Goal: Task Accomplishment & Management: Manage account settings

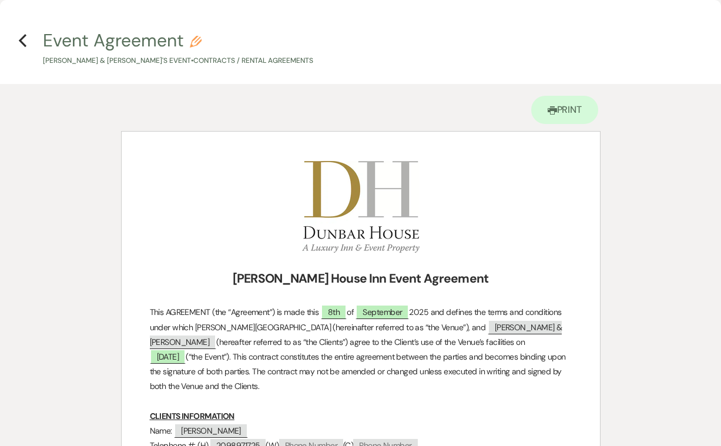
scroll to position [1434, 0]
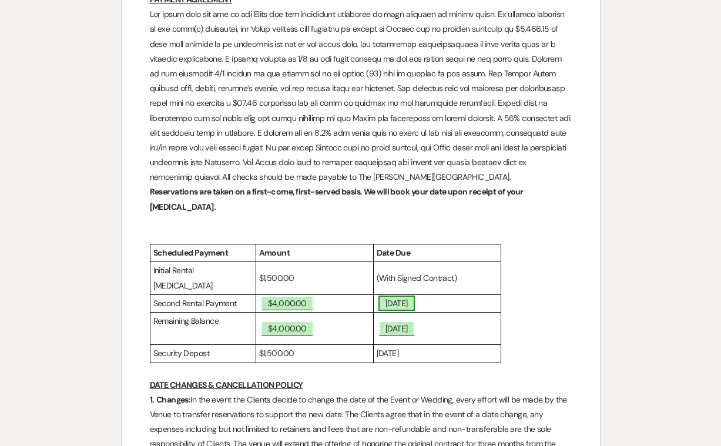
click at [415, 296] on span "[DATE]" at bounding box center [396, 303] width 36 height 15
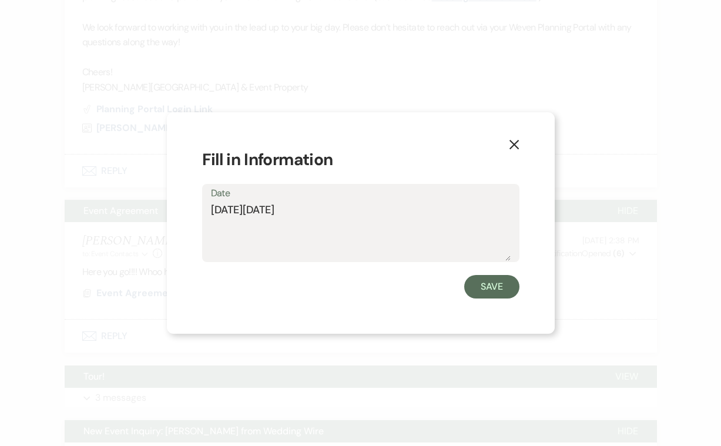
drag, startPoint x: 381, startPoint y: 208, endPoint x: 270, endPoint y: 207, distance: 111.1
click at [270, 207] on textarea "[DATE][DATE]" at bounding box center [361, 231] width 300 height 59
click at [243, 210] on textarea "[DATE]" at bounding box center [361, 231] width 300 height 59
type textarea "[DATE]"
click at [492, 285] on button "Save" at bounding box center [491, 287] width 55 height 24
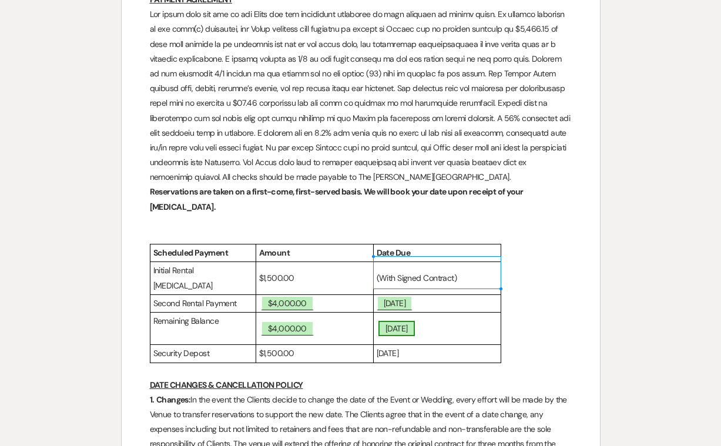
click at [399, 321] on span "May 10th, 2026" at bounding box center [396, 328] width 36 height 15
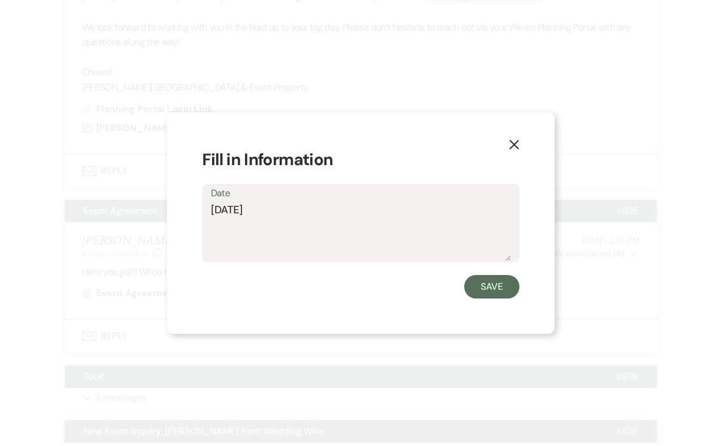
drag, startPoint x: 234, startPoint y: 210, endPoint x: 212, endPoint y: 210, distance: 22.3
click at [212, 210] on textarea "May 10th, 2026" at bounding box center [361, 231] width 300 height 59
type textarea "[DATE]"
click at [490, 285] on button "Save" at bounding box center [491, 287] width 55 height 24
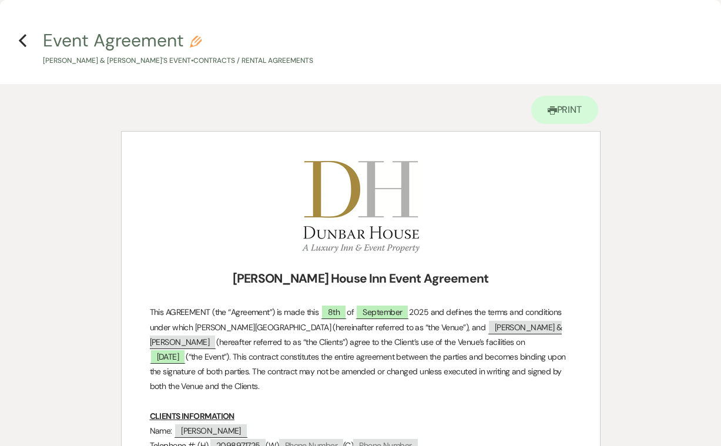
scroll to position [0, 0]
click at [331, 311] on span "8th" at bounding box center [334, 311] width 26 height 15
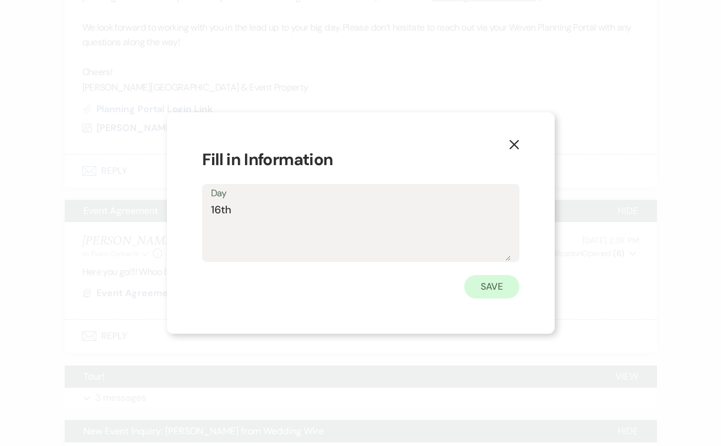
type textarea "16th"
click at [493, 285] on button "Save" at bounding box center [491, 287] width 55 height 24
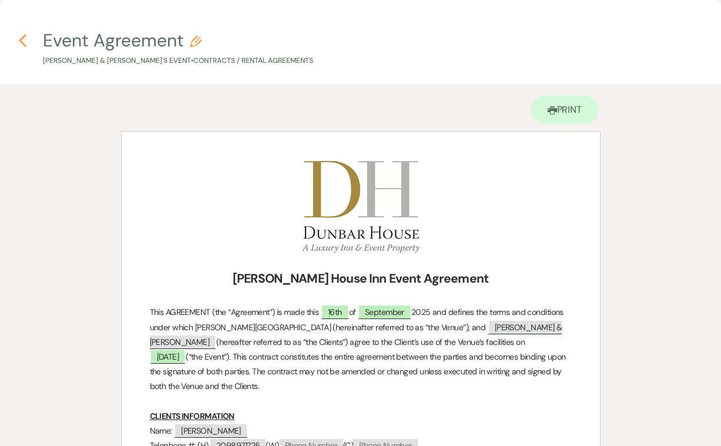
click at [24, 39] on icon "Previous" at bounding box center [22, 40] width 9 height 14
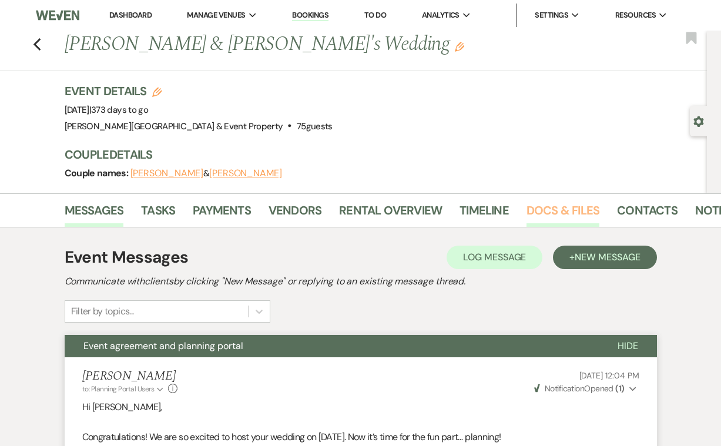
click at [542, 208] on link "Docs & Files" at bounding box center [563, 214] width 73 height 26
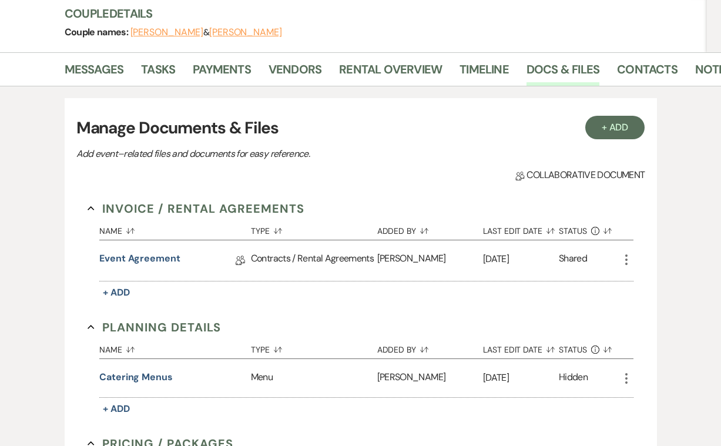
scroll to position [144, 0]
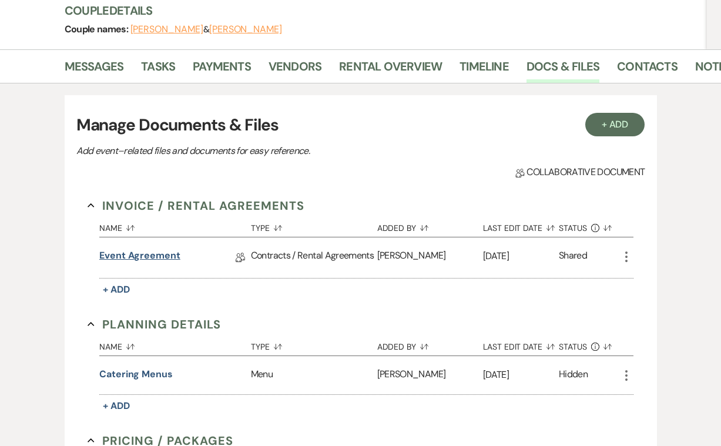
click at [155, 253] on link "Event Agreement" at bounding box center [139, 258] width 81 height 18
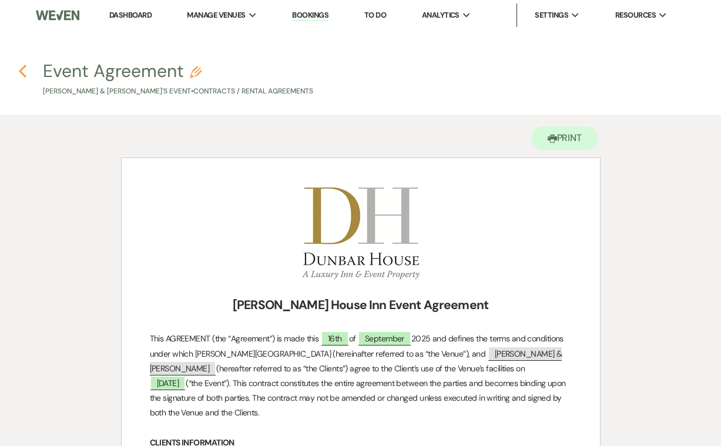
click at [25, 73] on icon "Previous" at bounding box center [22, 71] width 9 height 14
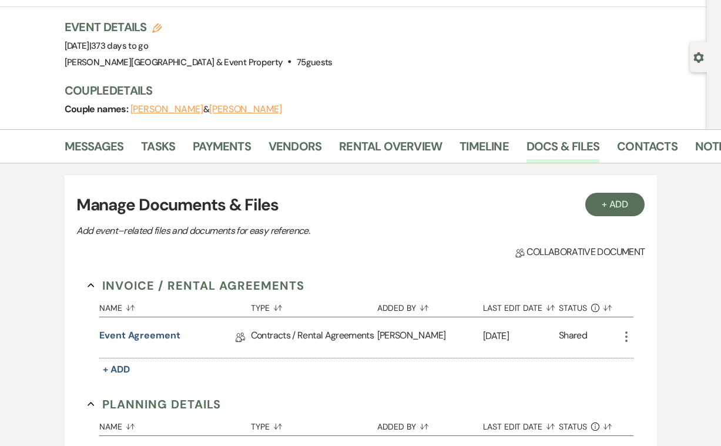
scroll to position [61, 0]
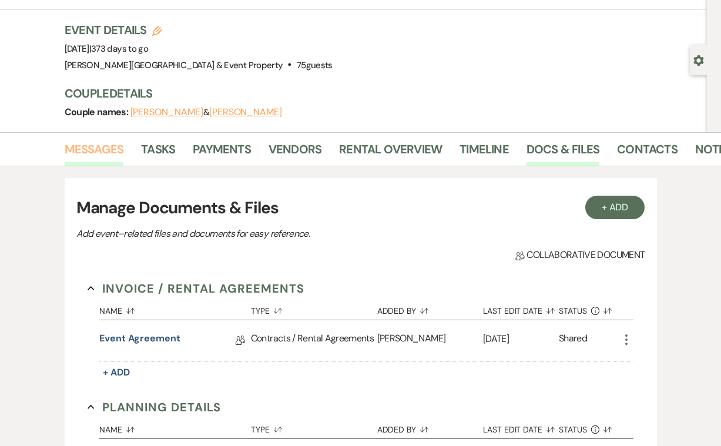
click at [100, 151] on link "Messages" at bounding box center [94, 153] width 59 height 26
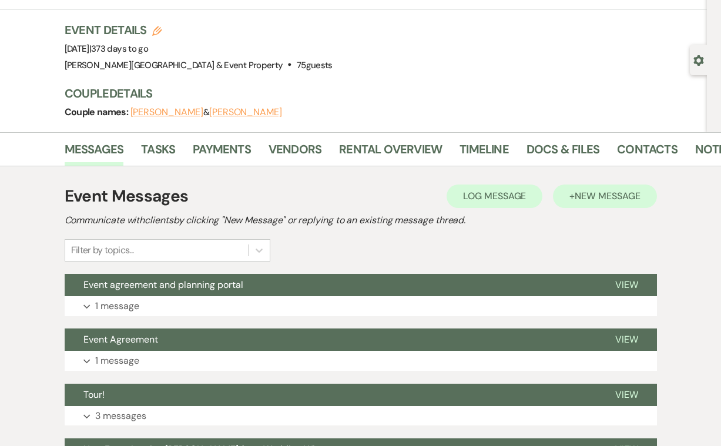
click at [581, 196] on span "New Message" at bounding box center [607, 196] width 65 height 12
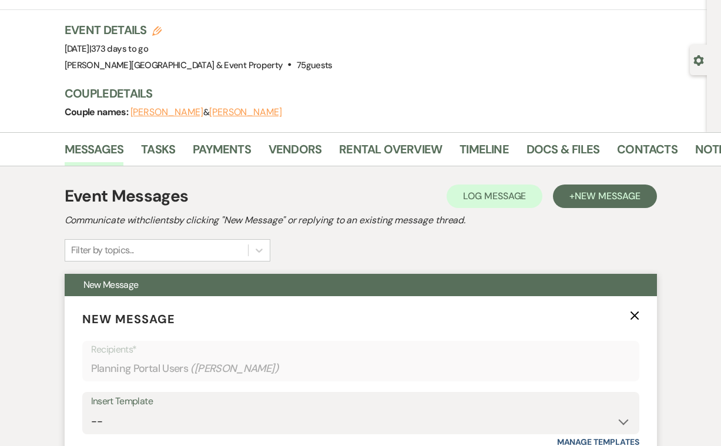
click at [130, 399] on div "Insert Template" at bounding box center [360, 401] width 539 height 17
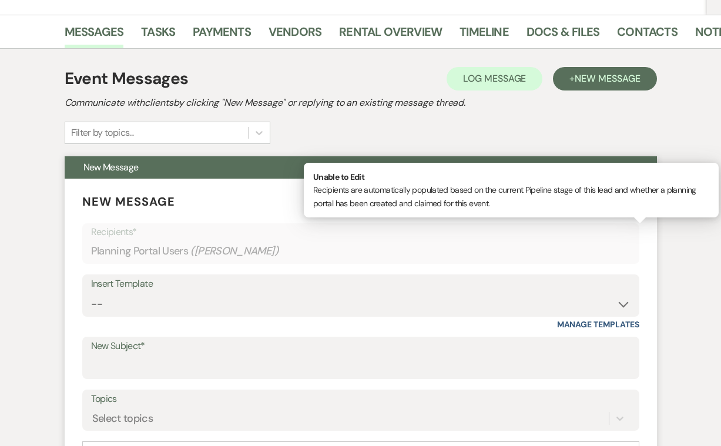
scroll to position [190, 0]
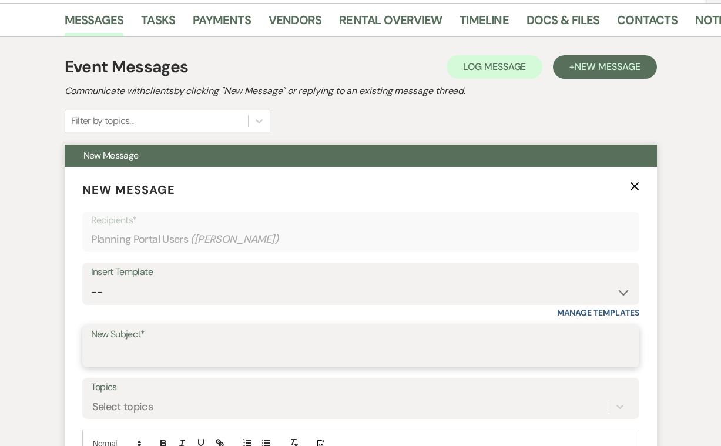
click at [149, 343] on input "New Subject*" at bounding box center [360, 354] width 539 height 23
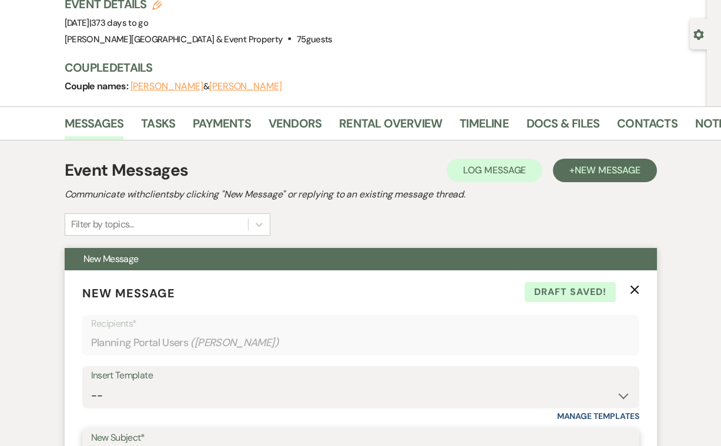
scroll to position [82, 0]
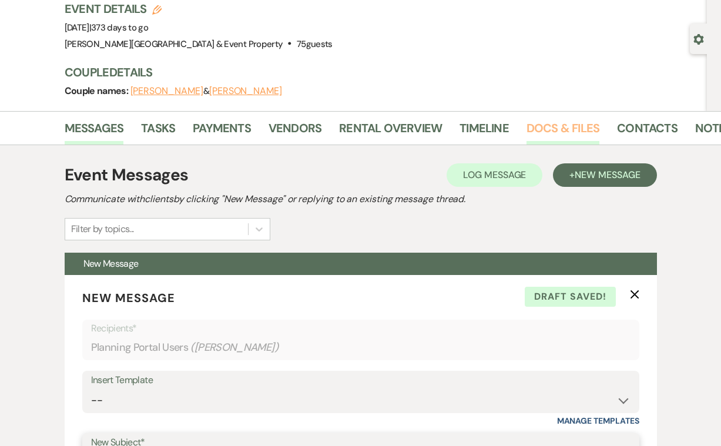
type input "New event agreement"
click at [549, 127] on link "Docs & Files" at bounding box center [563, 132] width 73 height 26
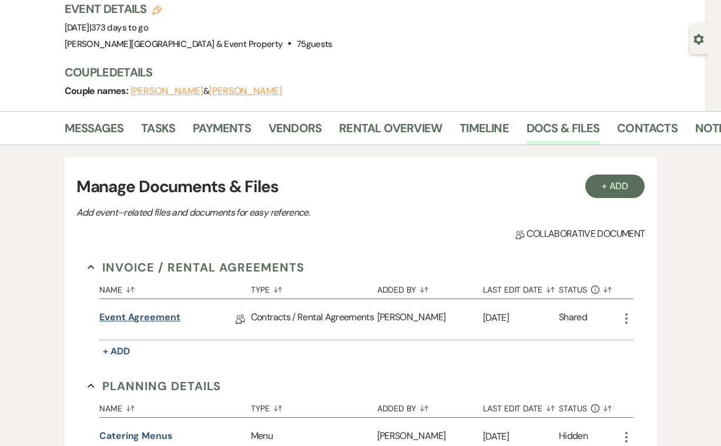
click at [162, 317] on link "Event Agreement" at bounding box center [139, 319] width 81 height 18
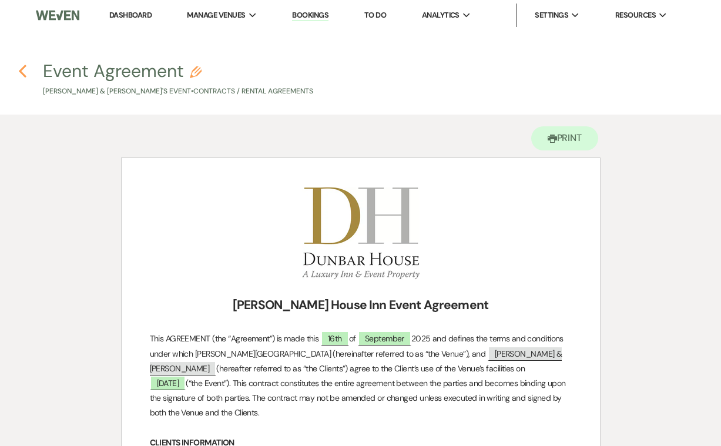
click at [20, 71] on use "button" at bounding box center [23, 71] width 8 height 13
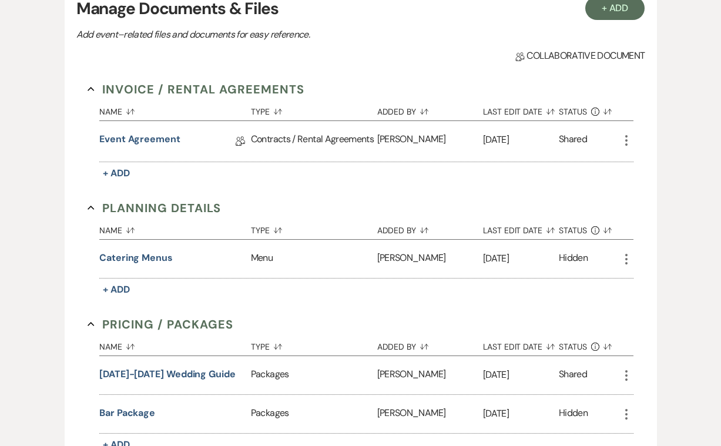
scroll to position [263, 0]
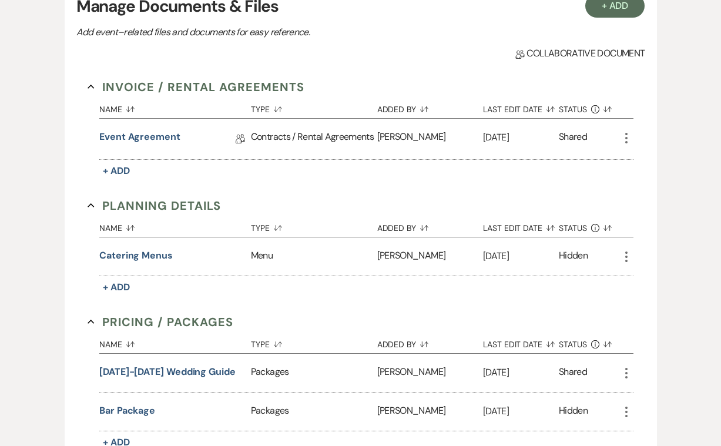
click at [627, 134] on use "button" at bounding box center [626, 138] width 2 height 11
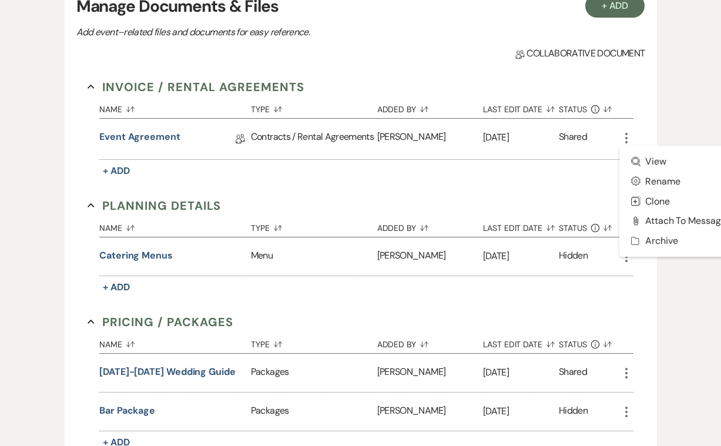
click at [626, 112] on div at bounding box center [626, 107] width 14 height 22
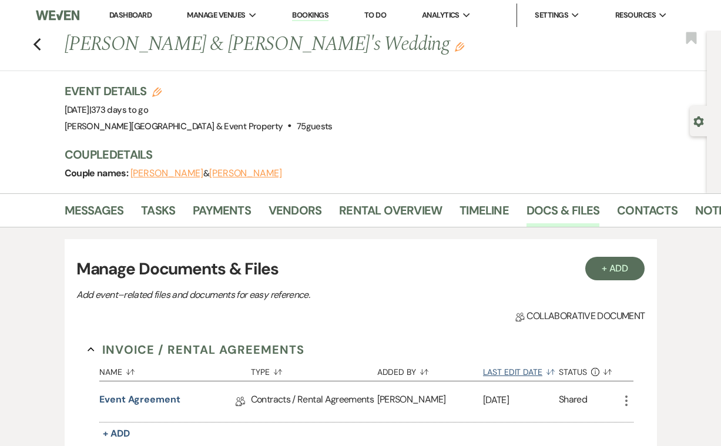
scroll to position [0, 0]
click at [91, 209] on link "Messages" at bounding box center [94, 214] width 59 height 26
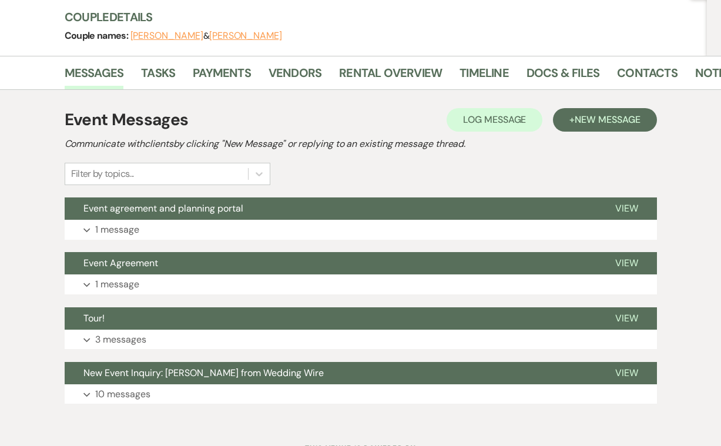
scroll to position [138, 0]
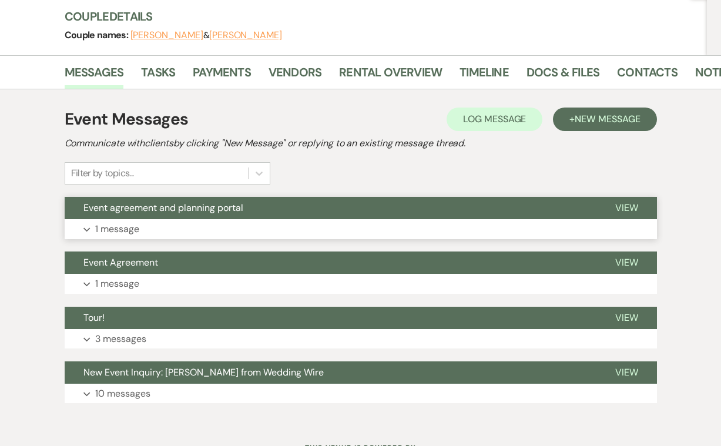
click at [132, 224] on p "1 message" at bounding box center [117, 229] width 44 height 15
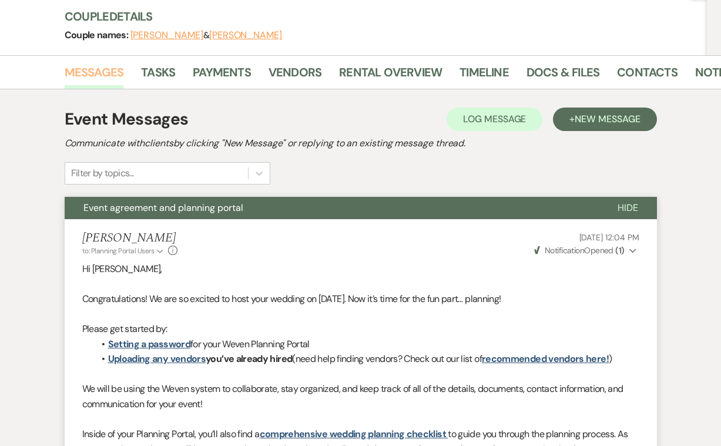
click at [95, 72] on link "Messages" at bounding box center [94, 76] width 59 height 26
click at [95, 68] on link "Messages" at bounding box center [94, 76] width 59 height 26
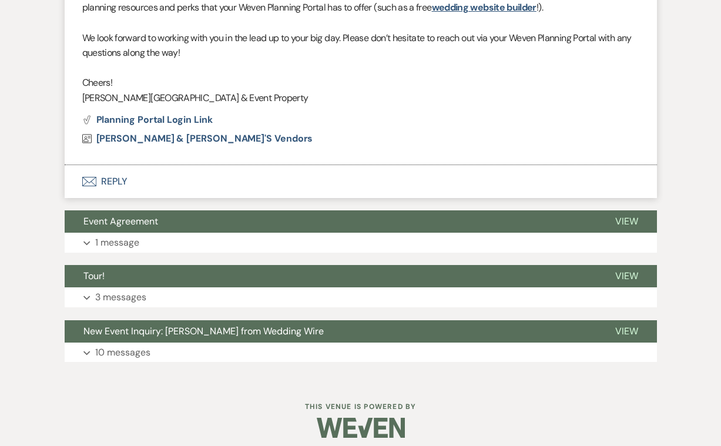
scroll to position [624, 0]
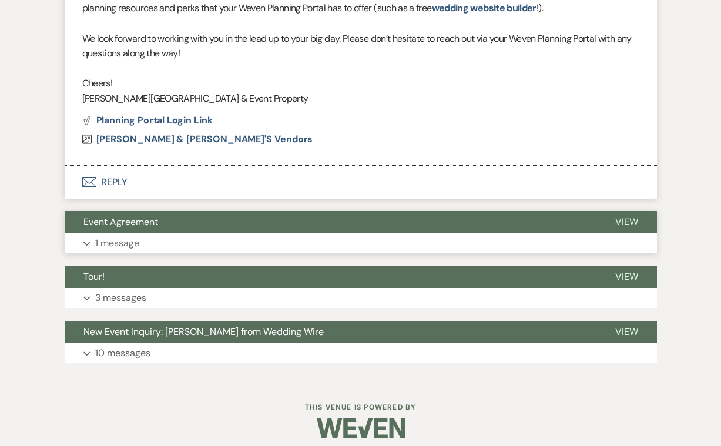
click at [123, 237] on p "1 message" at bounding box center [117, 243] width 44 height 15
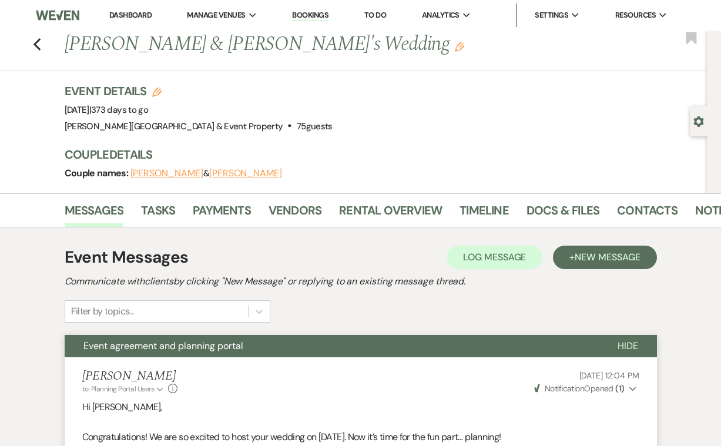
scroll to position [0, 0]
click at [586, 257] on span "New Message" at bounding box center [607, 257] width 65 height 12
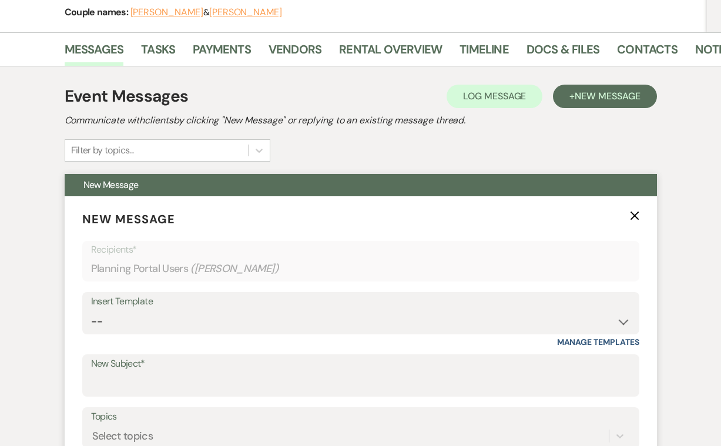
scroll to position [162, 0]
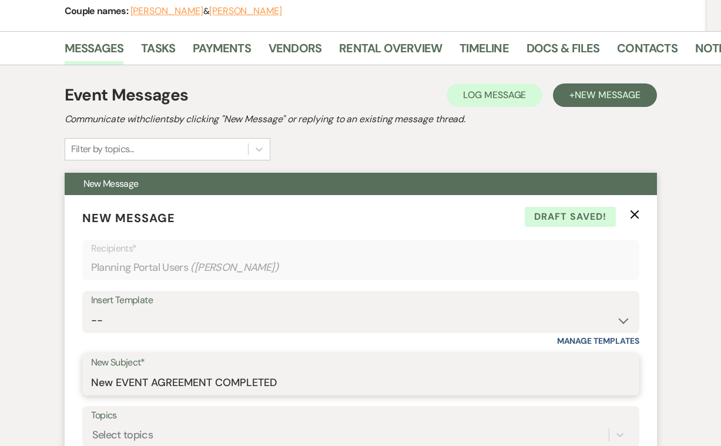
drag, startPoint x: 112, startPoint y: 382, endPoint x: 87, endPoint y: 383, distance: 25.3
click at [87, 383] on div "New Subject* New EVENT AGREEMENT COMPLETED" at bounding box center [360, 374] width 557 height 42
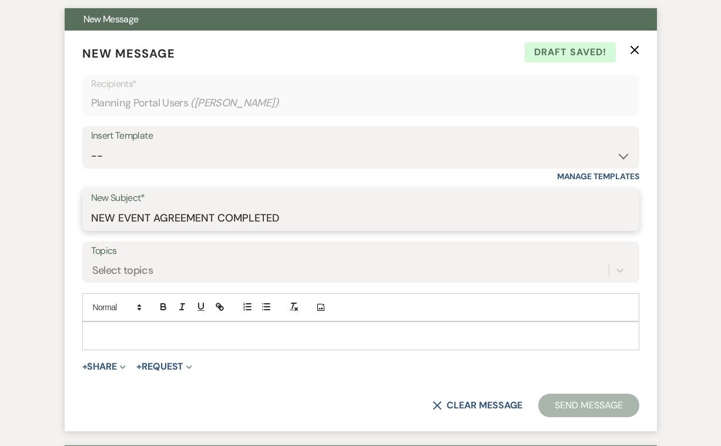
scroll to position [326, 0]
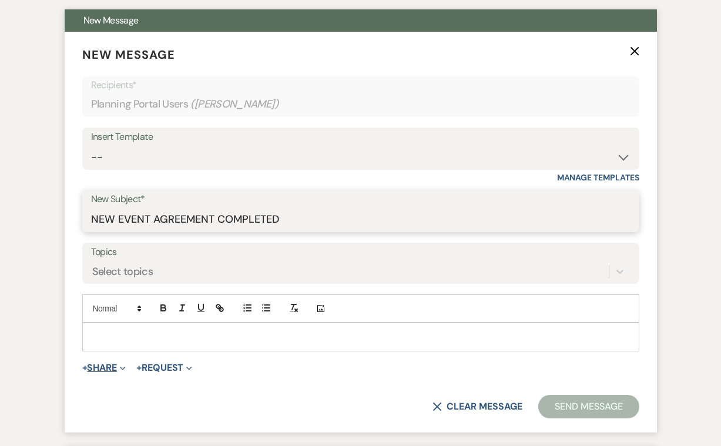
type input "NEW EVENT AGREEMENT COMPLETED"
click at [121, 364] on span "Expand" at bounding box center [121, 367] width 9 height 12
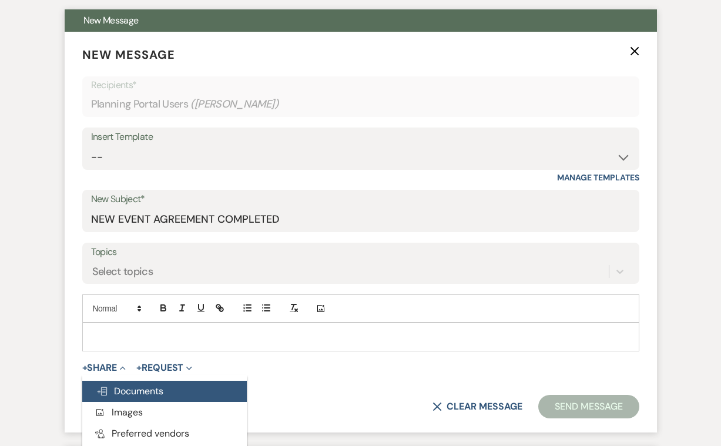
click at [124, 386] on span "Doc Upload Documents" at bounding box center [129, 391] width 67 height 12
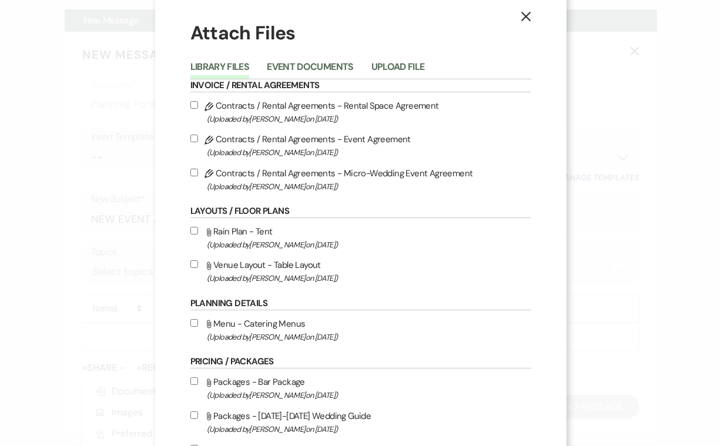
scroll to position [17, 0]
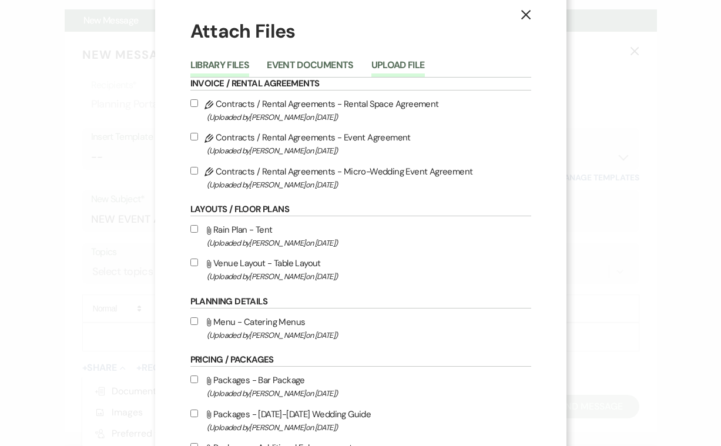
click at [400, 63] on button "Upload File" at bounding box center [397, 69] width 53 height 16
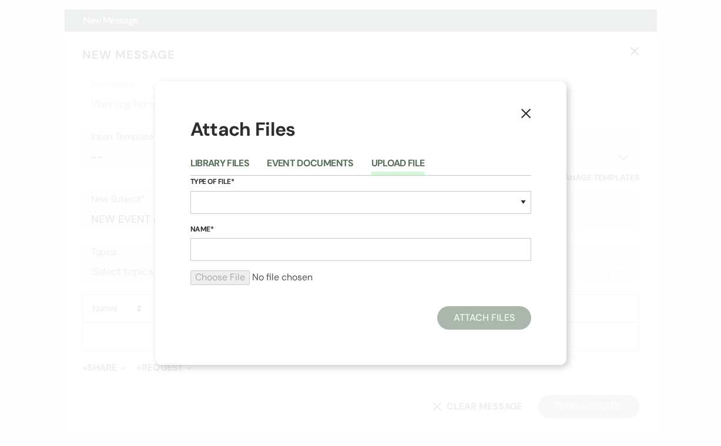
scroll to position [0, 0]
click at [392, 165] on button "Upload File" at bounding box center [397, 167] width 53 height 16
click at [307, 162] on button "Event Documents" at bounding box center [310, 167] width 86 height 16
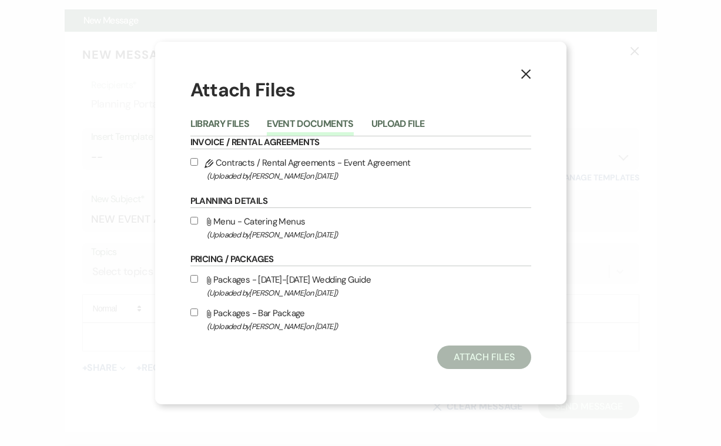
click at [522, 70] on icon "X" at bounding box center [526, 74] width 11 height 11
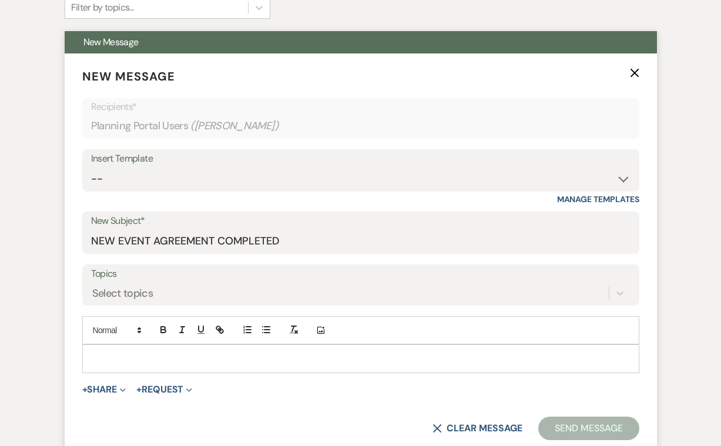
scroll to position [306, 0]
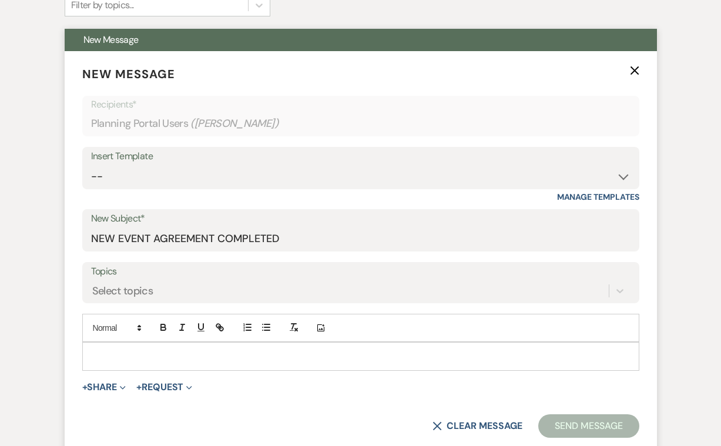
click at [116, 353] on p at bounding box center [361, 356] width 538 height 13
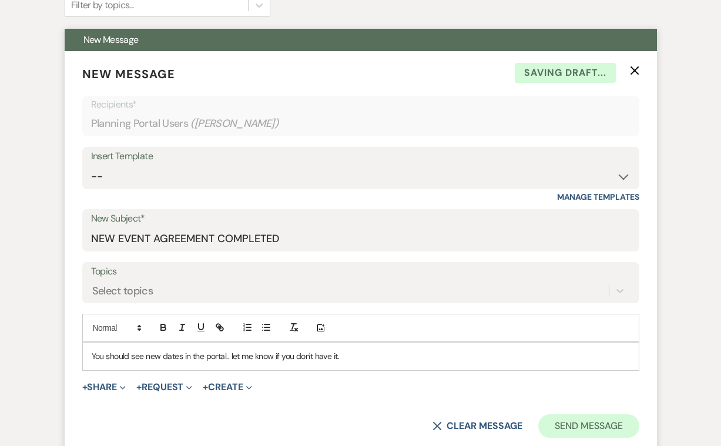
click at [568, 420] on button "Send Message" at bounding box center [588, 426] width 100 height 24
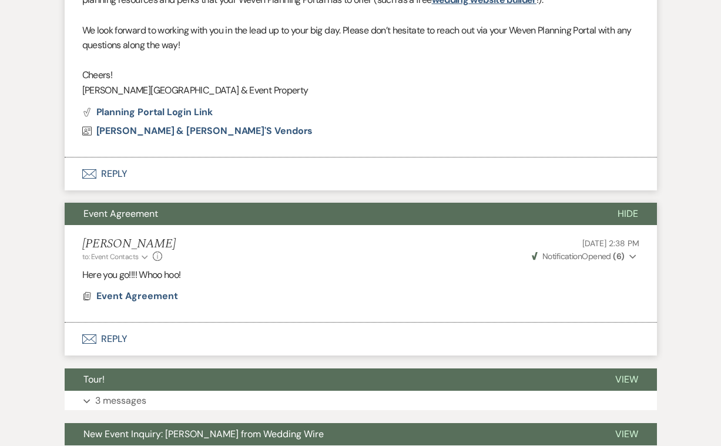
scroll to position [772, 0]
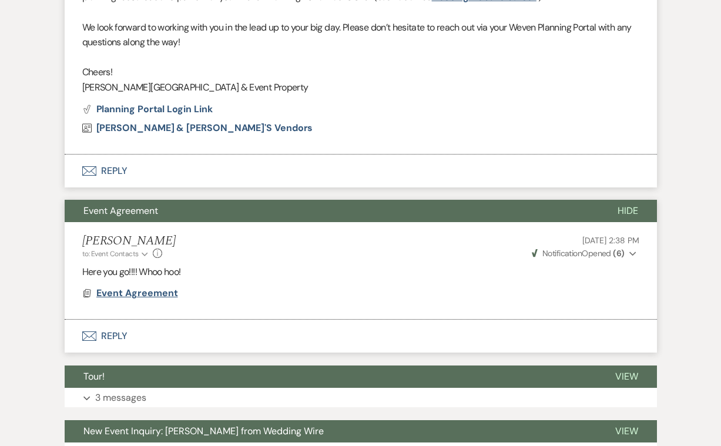
click at [146, 287] on span "Event Agreement" at bounding box center [137, 293] width 82 height 12
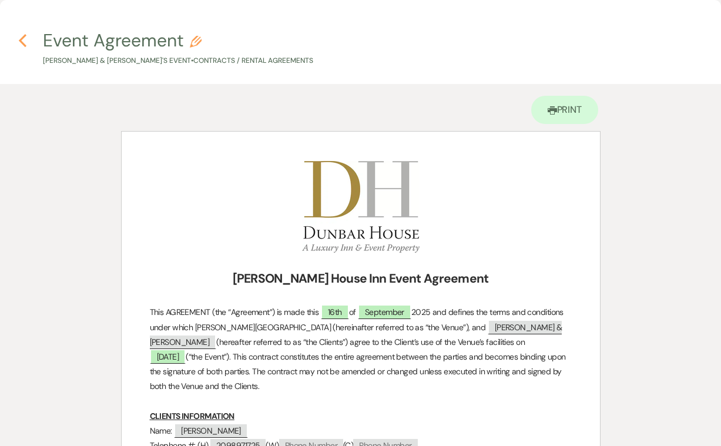
click at [24, 40] on icon "Previous" at bounding box center [22, 40] width 9 height 14
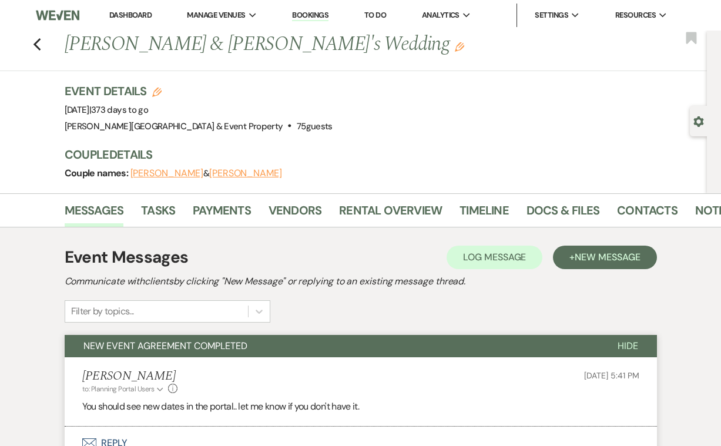
scroll to position [0, 0]
click at [38, 42] on use "button" at bounding box center [37, 44] width 8 height 13
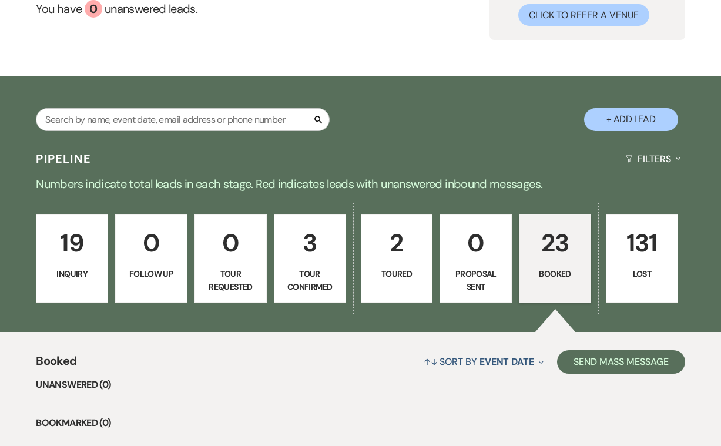
scroll to position [116, 0]
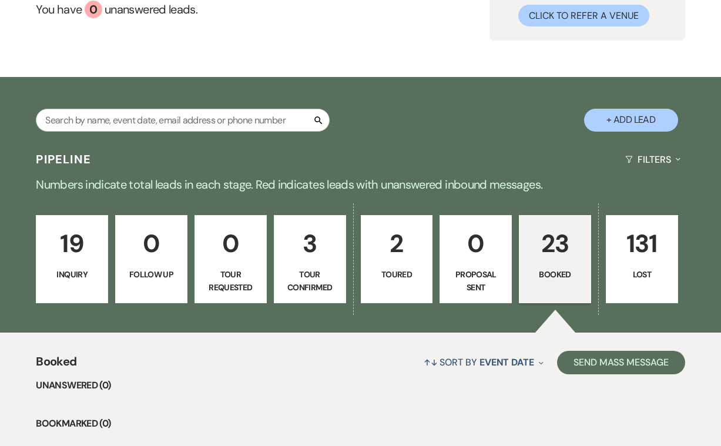
click at [560, 261] on p "23" at bounding box center [555, 243] width 57 height 39
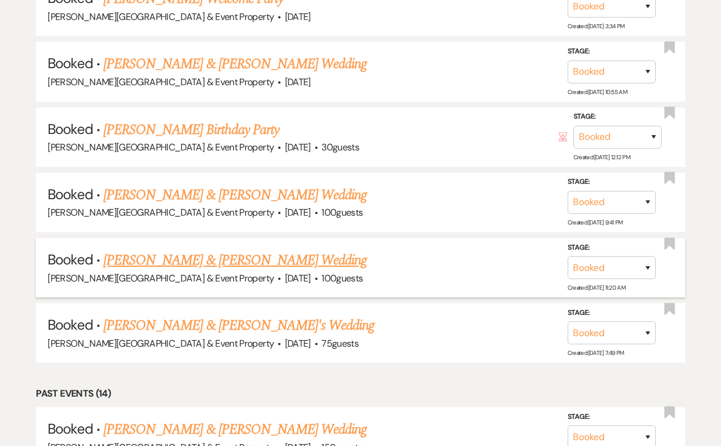
scroll to position [807, 0]
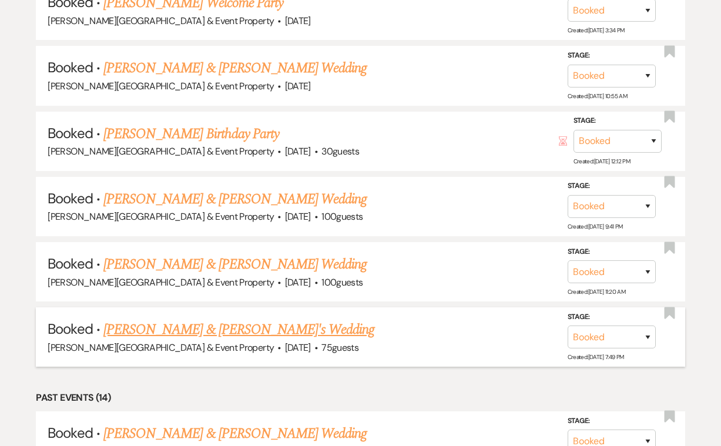
click at [304, 319] on link "[PERSON_NAME] & [PERSON_NAME]'s Wedding" at bounding box center [238, 329] width 271 height 21
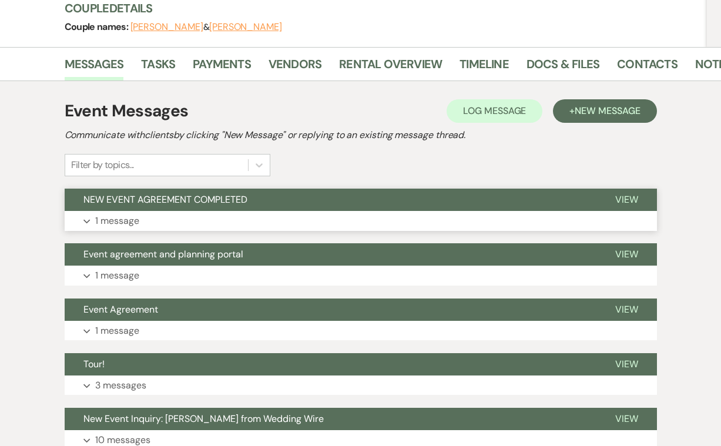
scroll to position [87, 0]
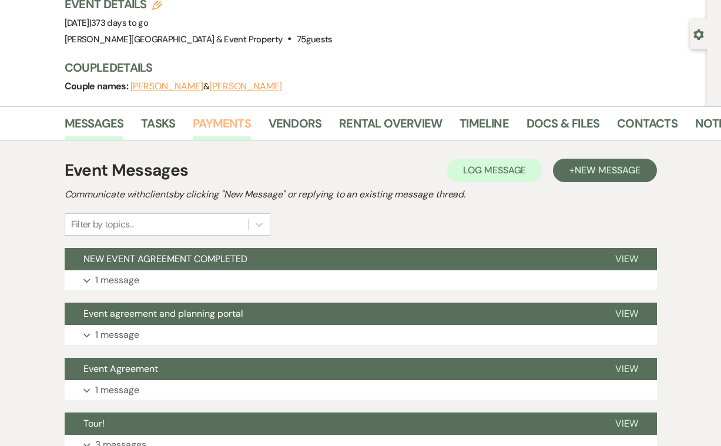
click at [236, 122] on link "Payments" at bounding box center [222, 127] width 58 height 26
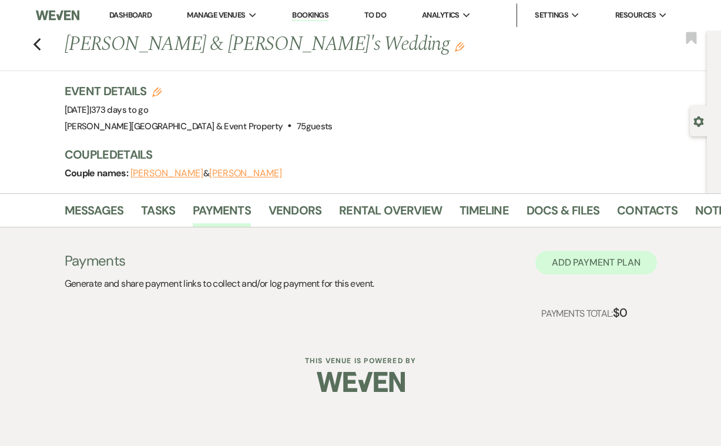
click at [590, 259] on button "Add Payment Plan" at bounding box center [596, 263] width 122 height 24
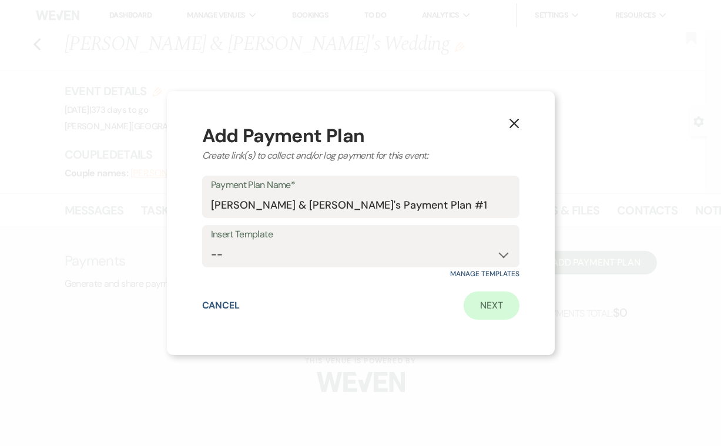
click at [498, 295] on link "Next" at bounding box center [492, 305] width 56 height 28
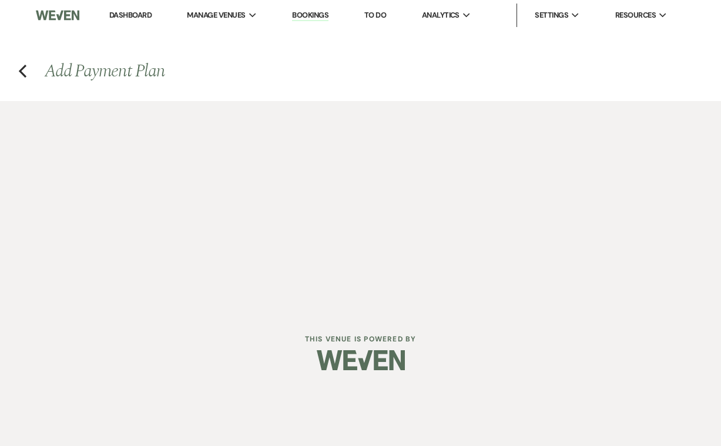
select select "2"
select select "percentage"
select select "true"
select select "client"
select select "weeks"
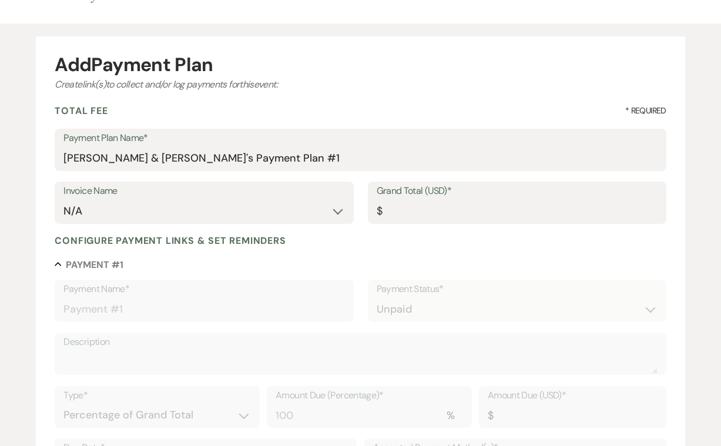
scroll to position [96, 0]
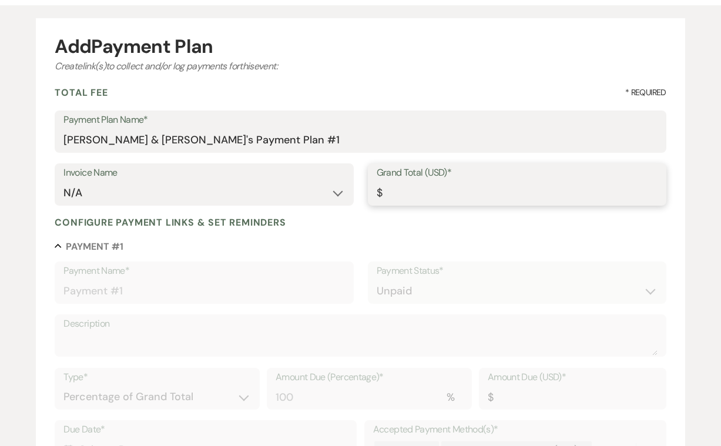
click at [391, 192] on input "Grand Total (USD)*" at bounding box center [517, 193] width 281 height 23
type input "1"
type input "1.00"
type input "11"
type input "11.00"
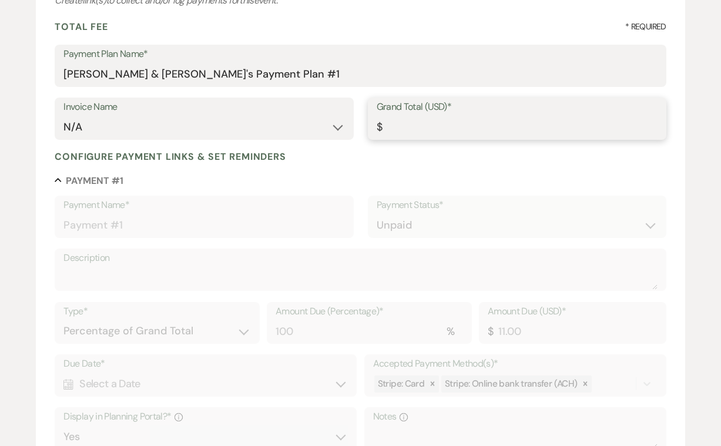
scroll to position [170, 0]
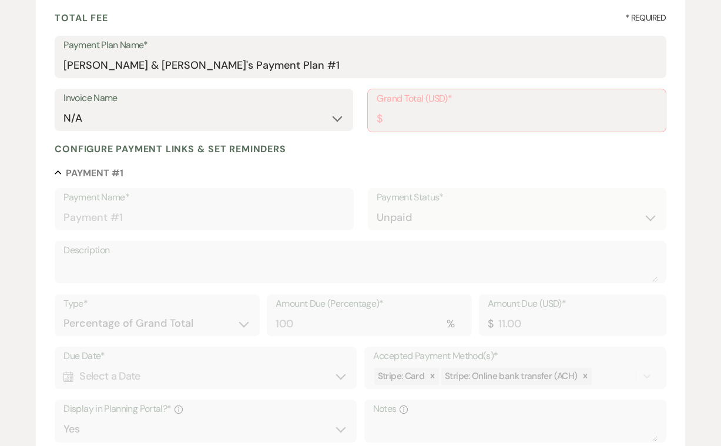
click at [133, 196] on label "Payment Name*" at bounding box center [203, 197] width 281 height 17
click at [420, 117] on input "Grand Total (USD)*" at bounding box center [517, 119] width 280 height 23
click at [313, 195] on label "Payment Name*" at bounding box center [203, 197] width 281 height 17
click at [116, 194] on label "Payment Name*" at bounding box center [203, 197] width 281 height 17
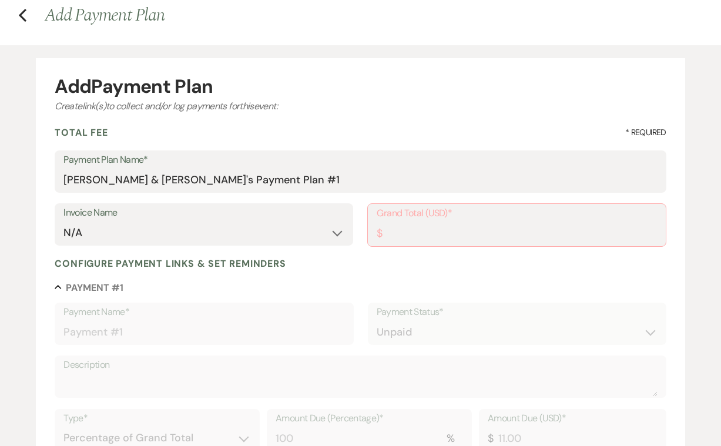
scroll to position [63, 0]
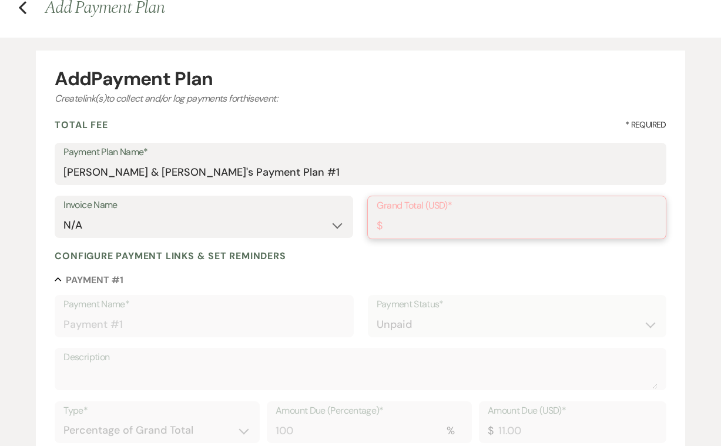
click at [437, 223] on input "Grand Total (USD)*" at bounding box center [517, 225] width 280 height 23
drag, startPoint x: 437, startPoint y: 223, endPoint x: 386, endPoint y: 223, distance: 51.1
click at [386, 223] on input "Grand Total (USD)*" at bounding box center [517, 225] width 280 height 23
type input "1"
type input "1.00"
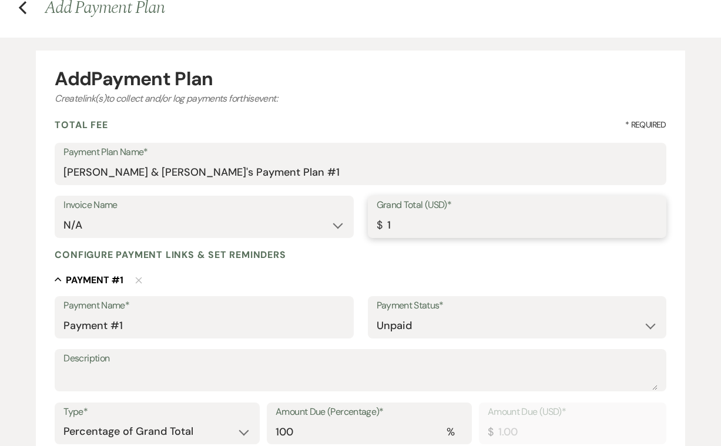
type input "11"
type input "11.00"
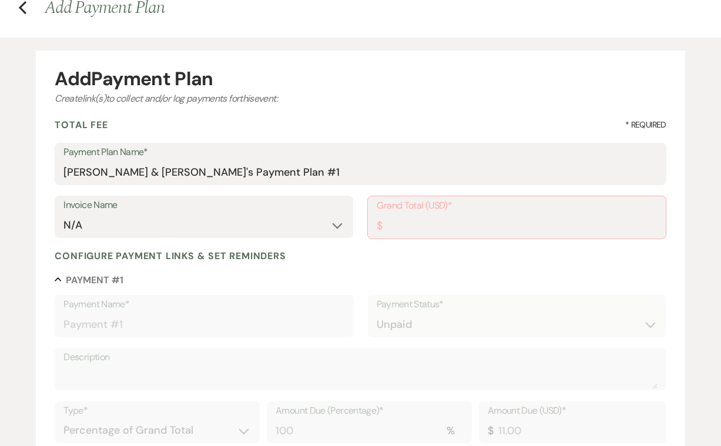
click at [248, 301] on label "Payment Name*" at bounding box center [203, 304] width 281 height 17
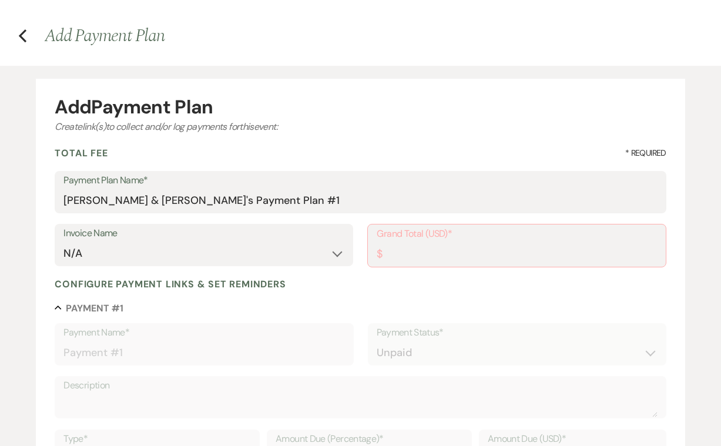
scroll to position [45, 0]
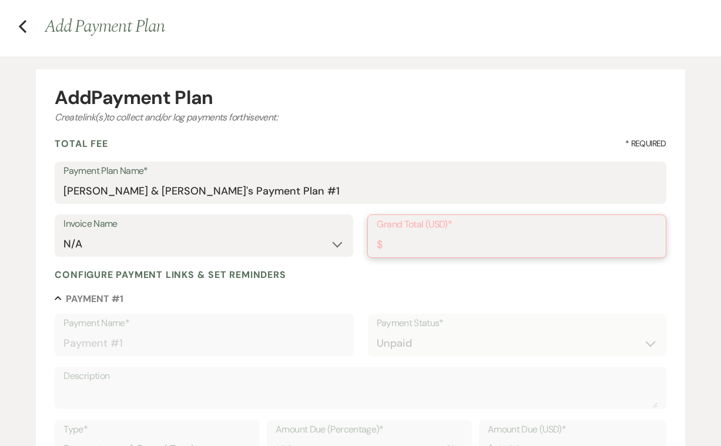
type input "0.01"
click at [651, 240] on input "0.01" at bounding box center [517, 244] width 280 height 23
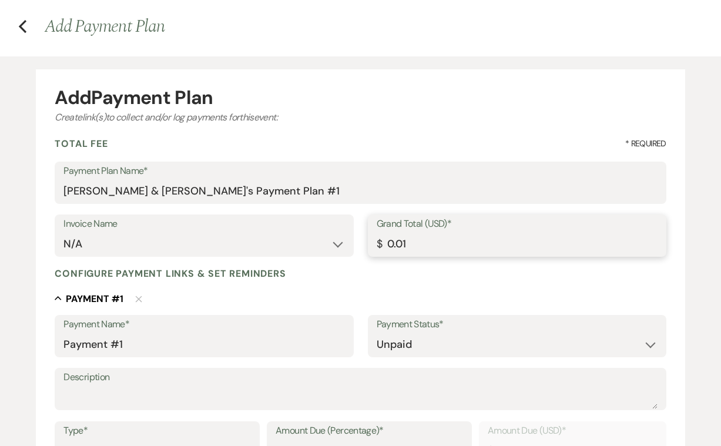
drag, startPoint x: 407, startPoint y: 244, endPoint x: 388, endPoint y: 244, distance: 18.8
click at [388, 244] on input "0.01" at bounding box center [517, 244] width 281 height 23
type input "1"
type input "1.00"
type input "11"
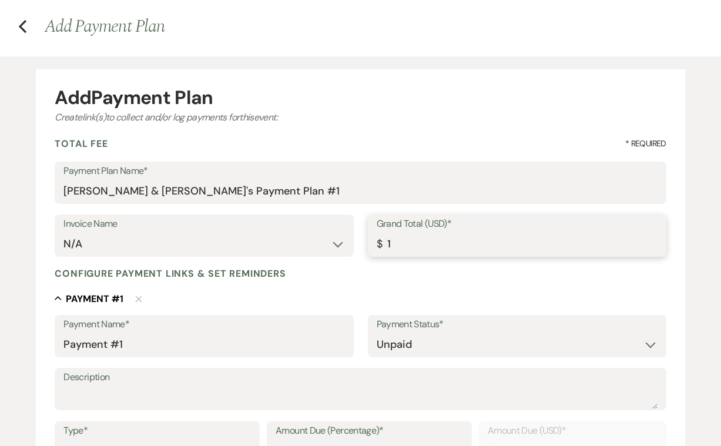
type input "11.00"
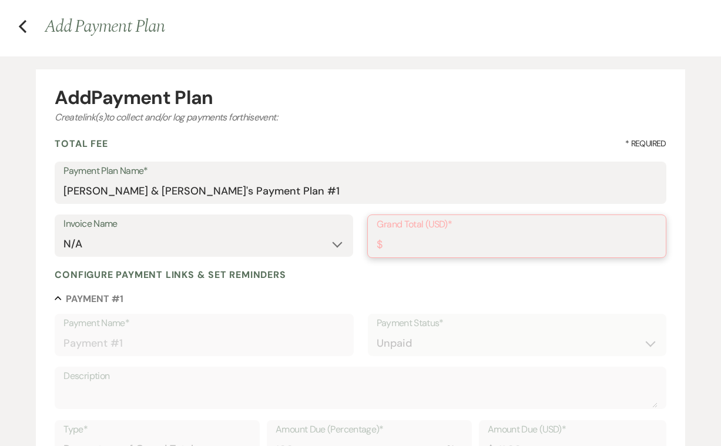
click at [441, 240] on input "Grand Total (USD)*" at bounding box center [517, 244] width 280 height 23
drag, startPoint x: 441, startPoint y: 240, endPoint x: 383, endPoint y: 240, distance: 58.2
click at [383, 240] on div "Grand Total (USD)* $" at bounding box center [516, 235] width 299 height 43
type input "1"
type input "1.00"
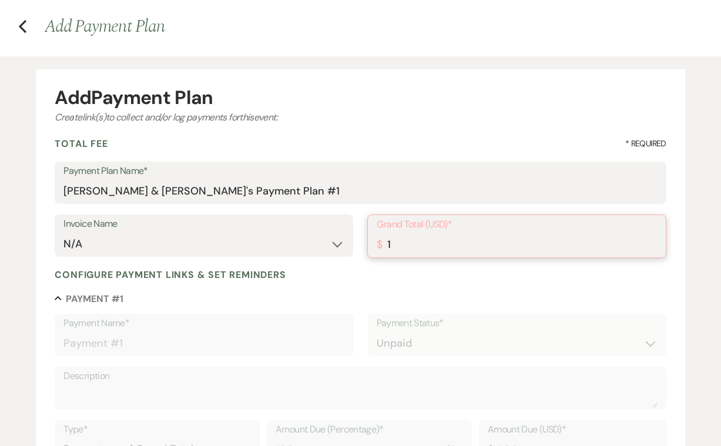
type input "10"
type input "10.00"
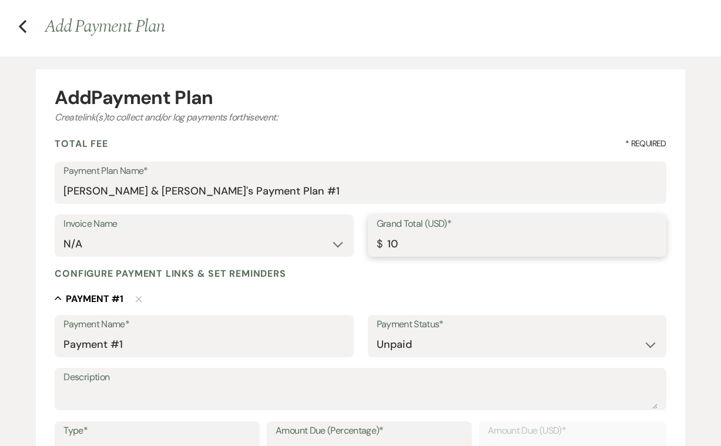
type input "1"
type input "1.00"
type input "11"
type input "11.00"
type input "110"
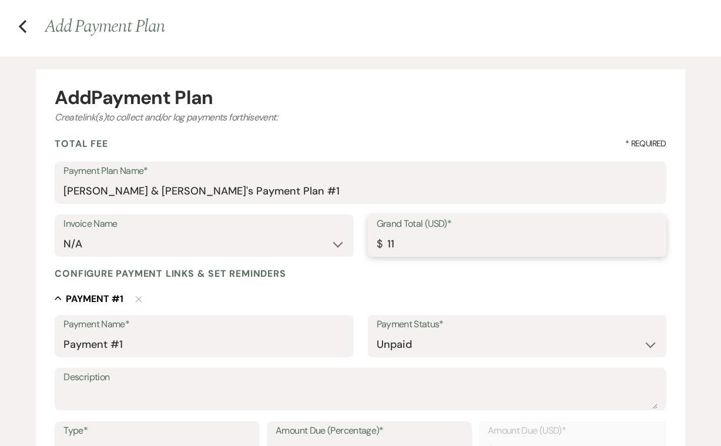
type input "110.00"
type input "1100"
type input "1100.00"
type input "11000"
type input "11000.00"
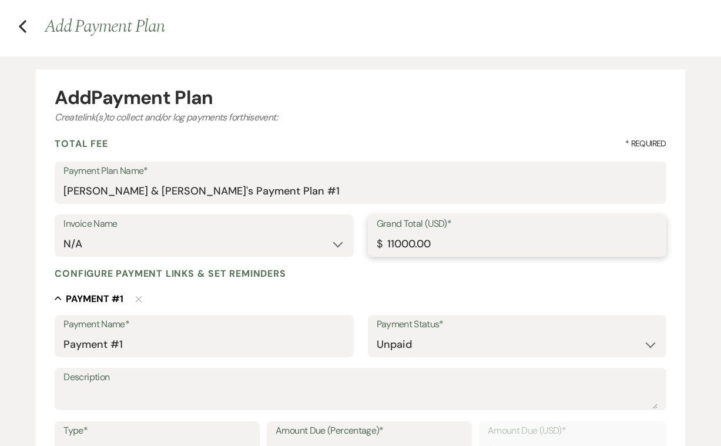
type input "11000.00"
click at [137, 344] on input "Payment #1" at bounding box center [203, 344] width 281 height 23
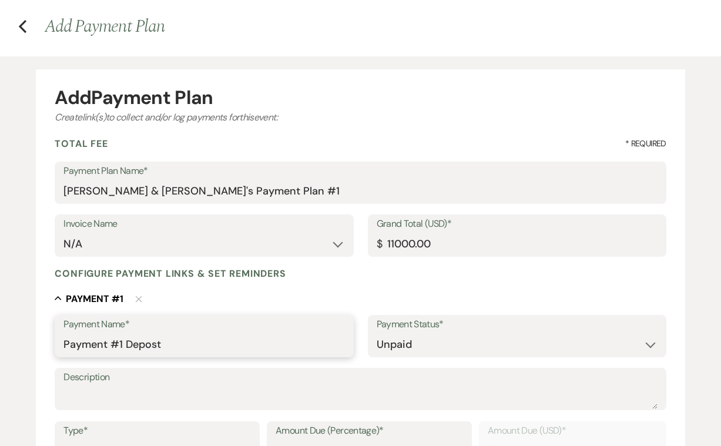
type input "Payment #1 Depost"
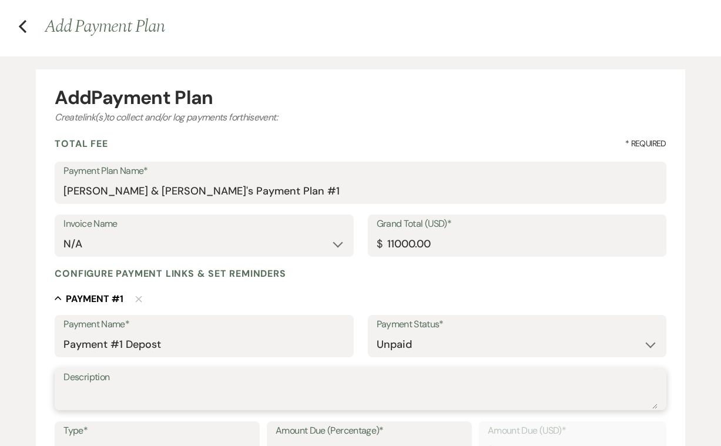
click at [128, 390] on textarea "Description" at bounding box center [360, 398] width 594 height 24
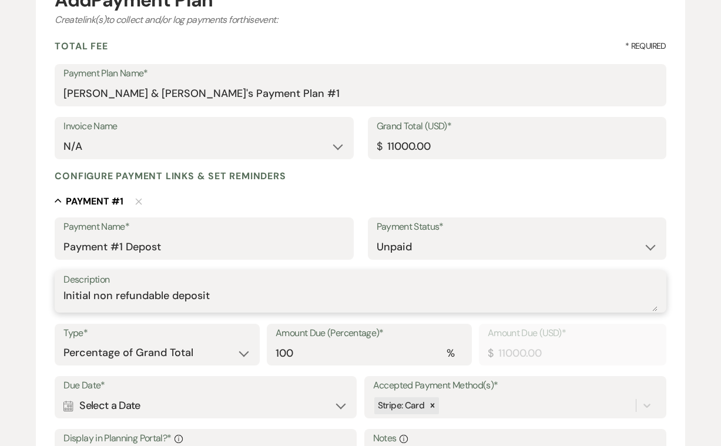
scroll to position [149, 0]
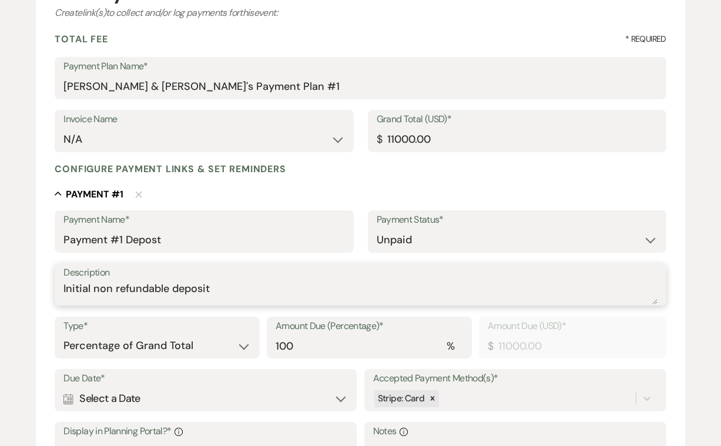
type textarea "Initial non refundable deposit"
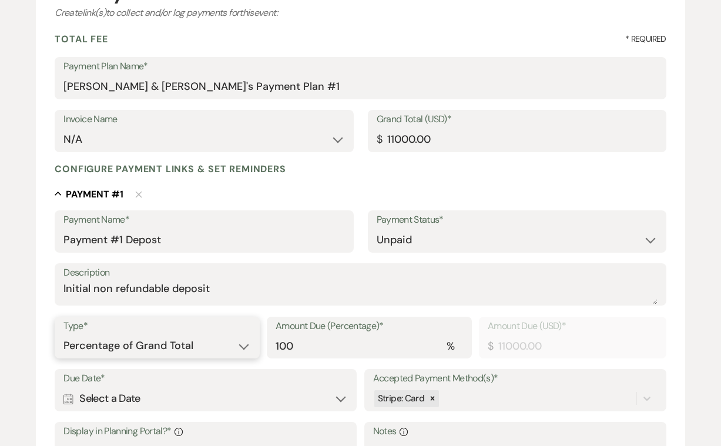
select select "flat"
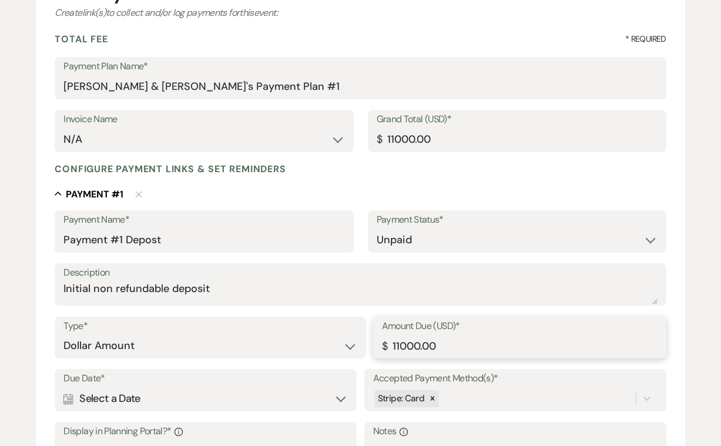
drag, startPoint x: 420, startPoint y: 343, endPoint x: 396, endPoint y: 343, distance: 24.1
click at [396, 343] on input "11000.00" at bounding box center [520, 345] width 276 height 23
type input "1500.00"
click at [341, 396] on div "Calendar Select a Date Expand" at bounding box center [205, 398] width 284 height 23
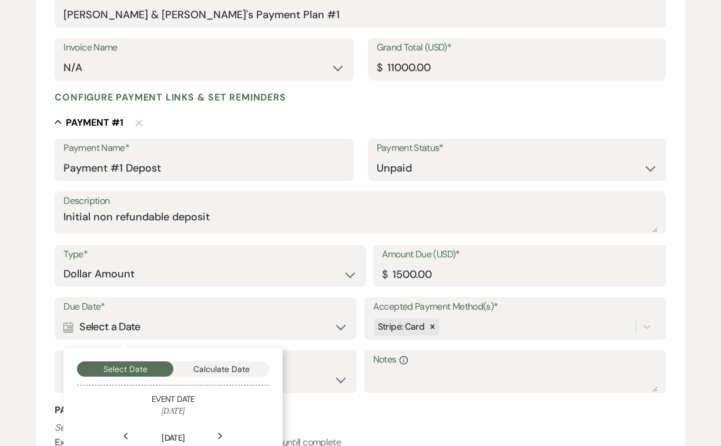
scroll to position [219, 0]
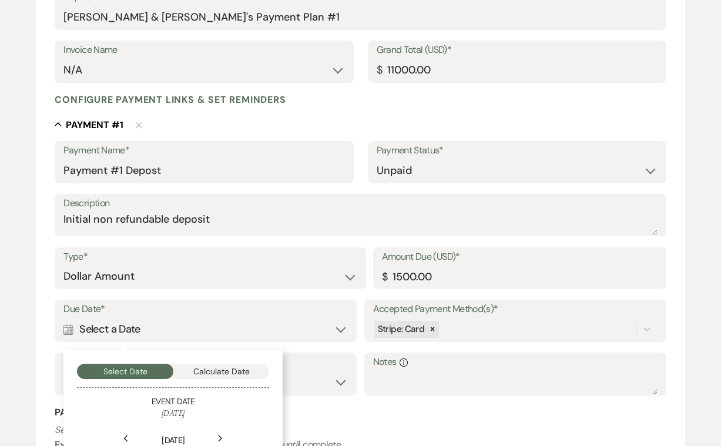
click at [168, 327] on div "Calendar Select a Date Collapse" at bounding box center [205, 329] width 284 height 23
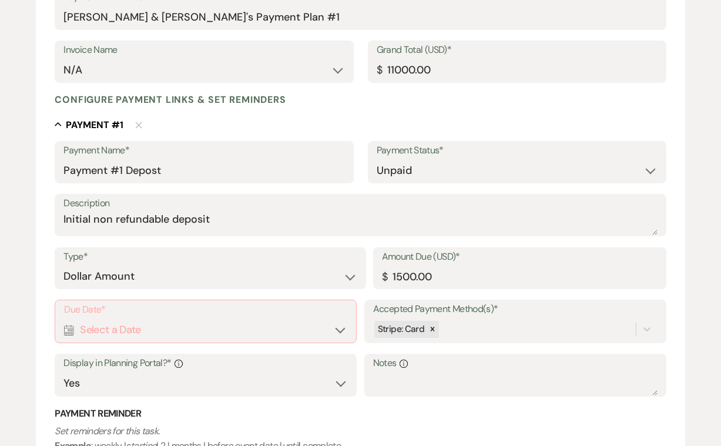
click at [341, 328] on div "Calendar Select a Date Expand" at bounding box center [205, 330] width 283 height 23
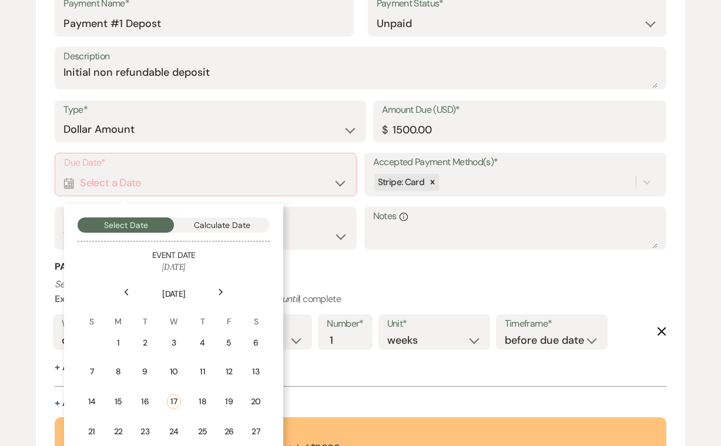
scroll to position [369, 0]
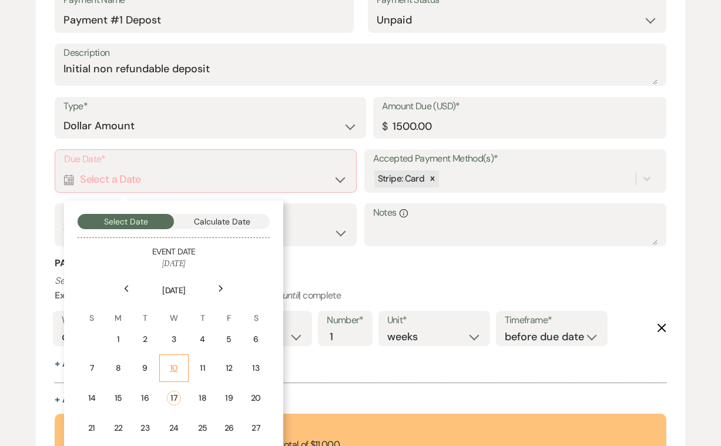
click at [175, 367] on div "10" at bounding box center [174, 368] width 14 height 12
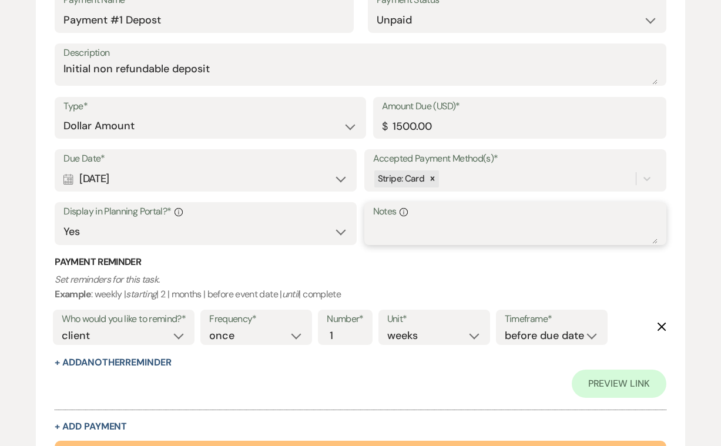
click at [387, 227] on textarea "Notes Info" at bounding box center [515, 232] width 284 height 24
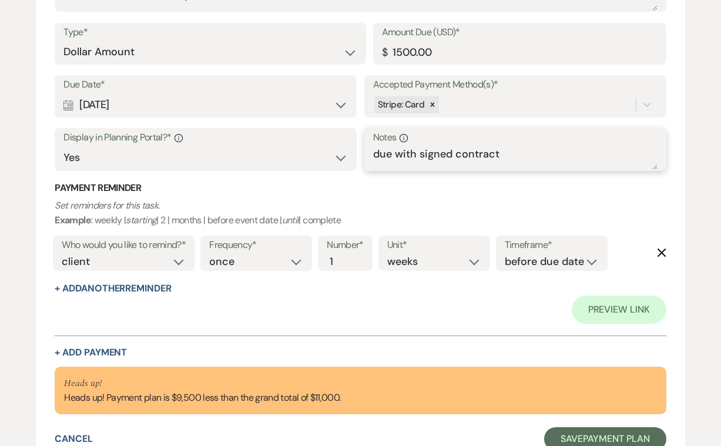
scroll to position [447, 0]
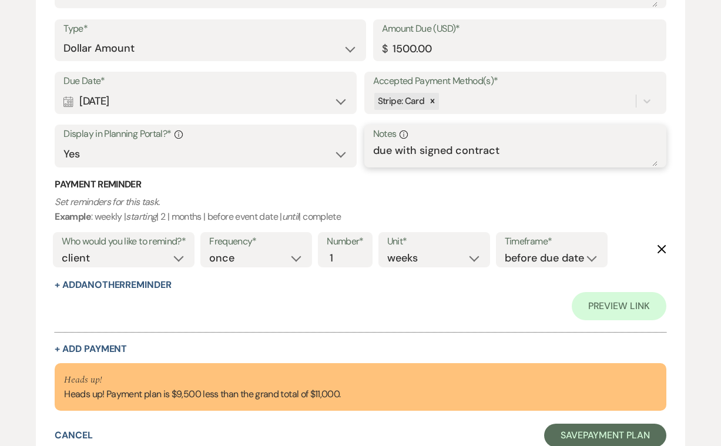
type textarea "due with signed contract"
select select "days"
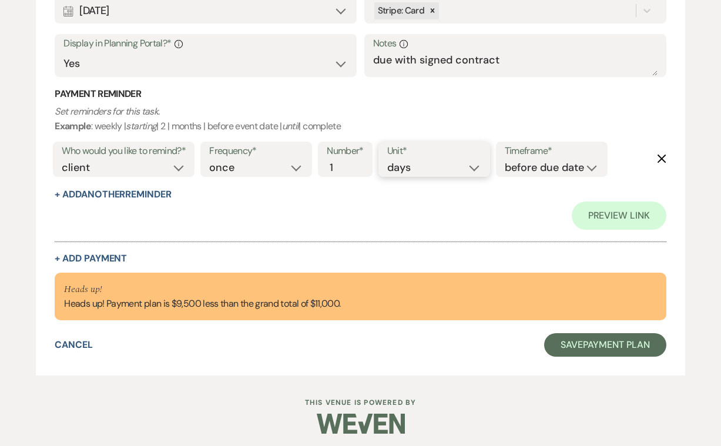
scroll to position [537, 0]
click at [102, 254] on button "+ Add Payment" at bounding box center [91, 258] width 72 height 9
select select "2"
select select "flat"
select select "true"
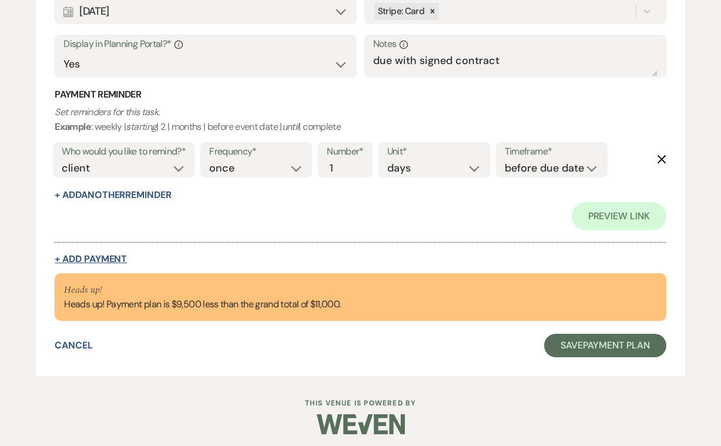
select select "client"
select select "weeks"
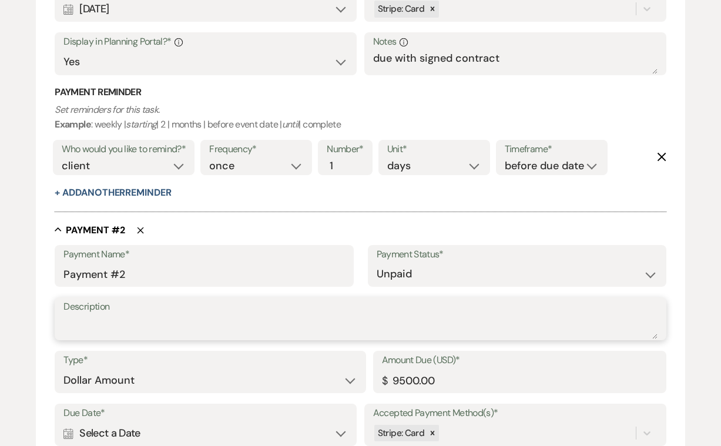
click at [112, 316] on textarea "Description" at bounding box center [360, 328] width 594 height 24
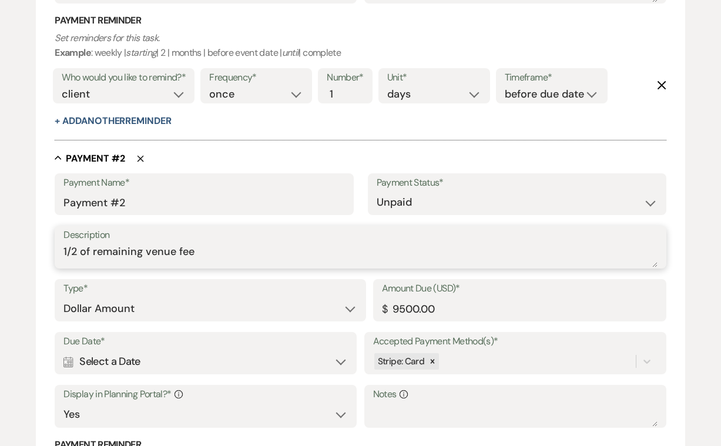
scroll to position [609, 0]
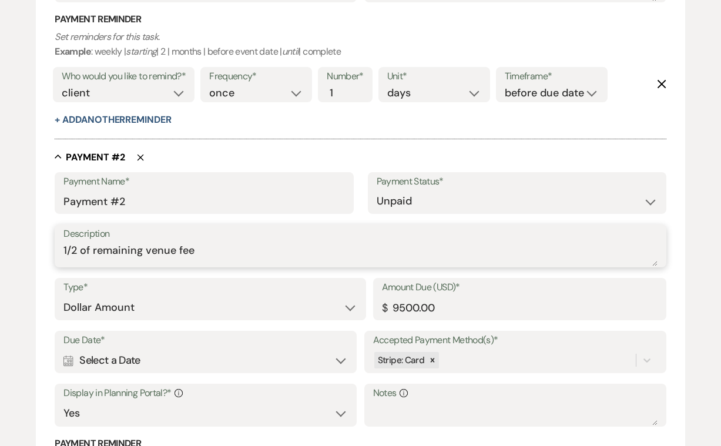
type textarea "1/2 of remaining venue fee"
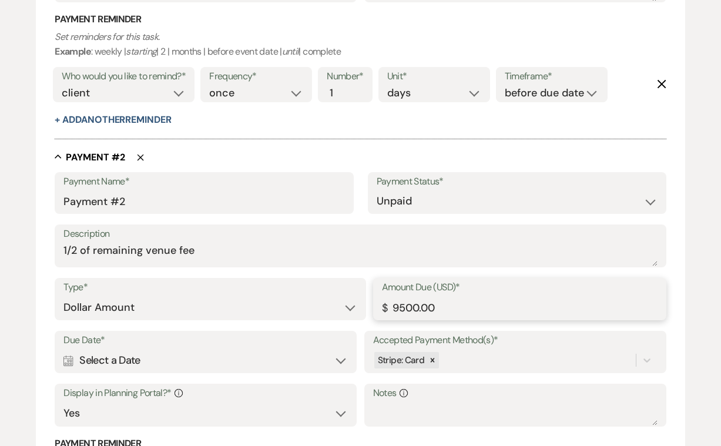
drag, startPoint x: 405, startPoint y: 300, endPoint x: 394, endPoint y: 300, distance: 10.6
click at [394, 300] on input "9500.00" at bounding box center [520, 307] width 276 height 23
type input "4000.00"
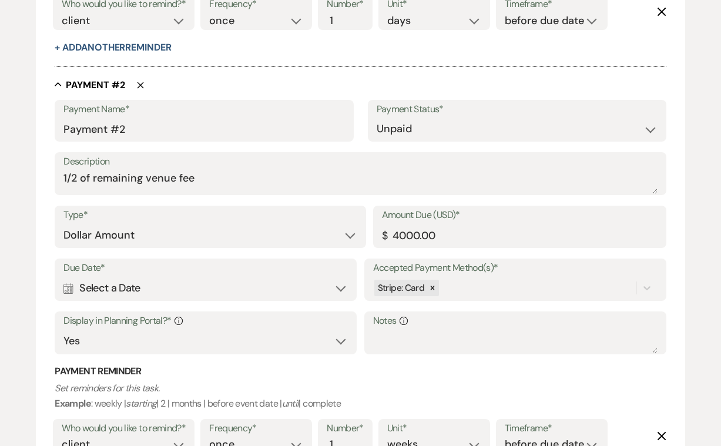
scroll to position [684, 0]
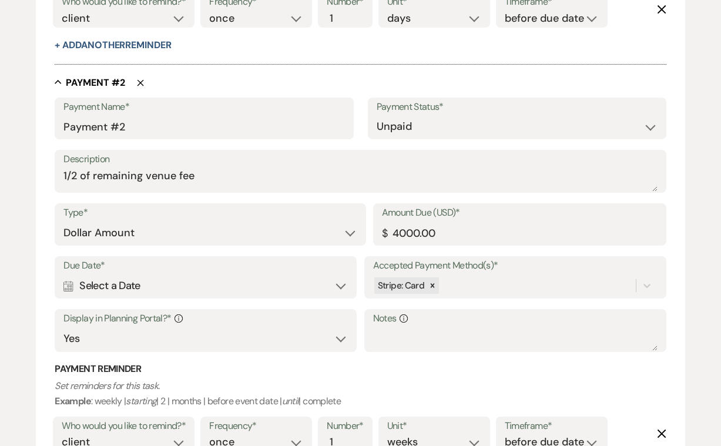
click at [343, 281] on div "Calendar Select a Date Expand" at bounding box center [205, 285] width 284 height 23
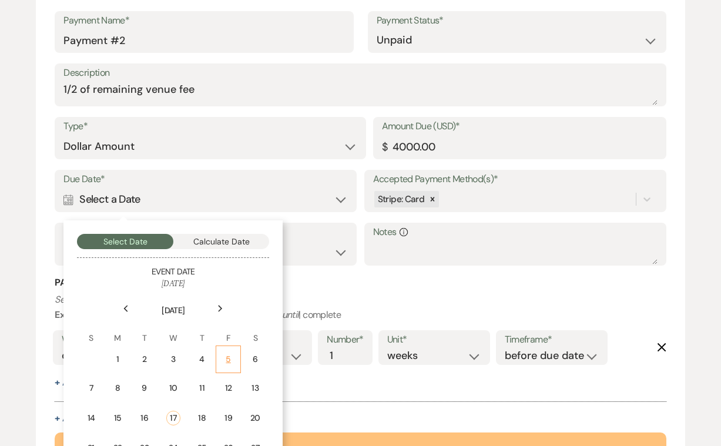
scroll to position [773, 0]
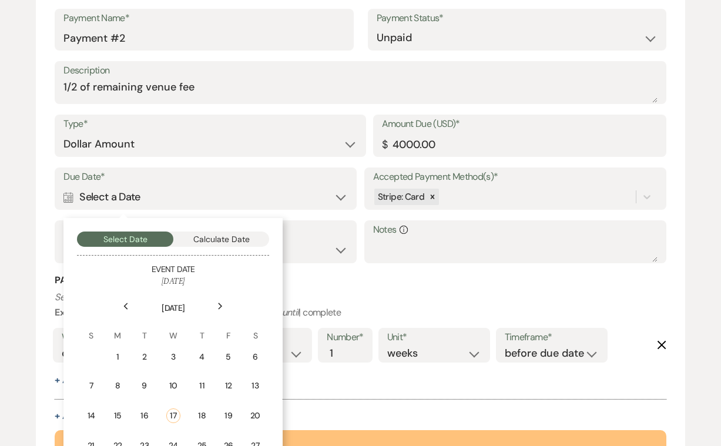
click at [220, 303] on use at bounding box center [221, 306] width 4 height 6
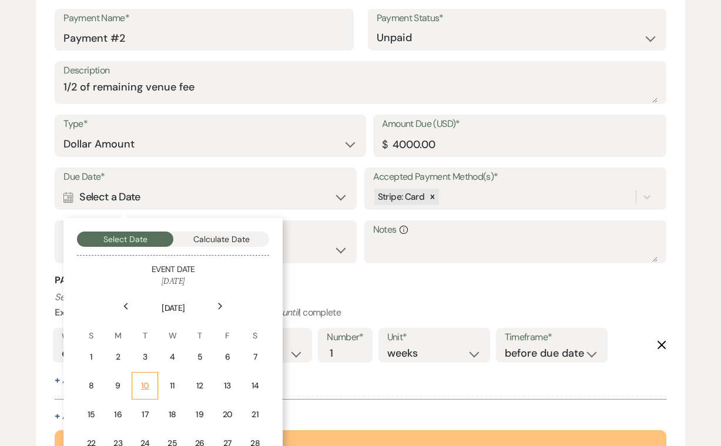
click at [146, 380] on div "10" at bounding box center [144, 386] width 11 height 12
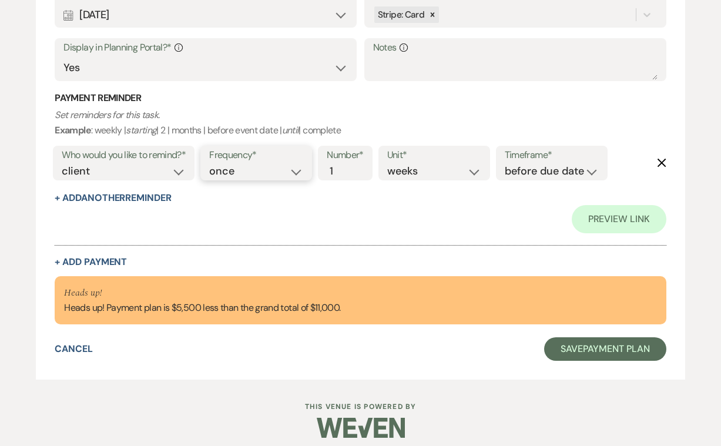
scroll to position [983, 0]
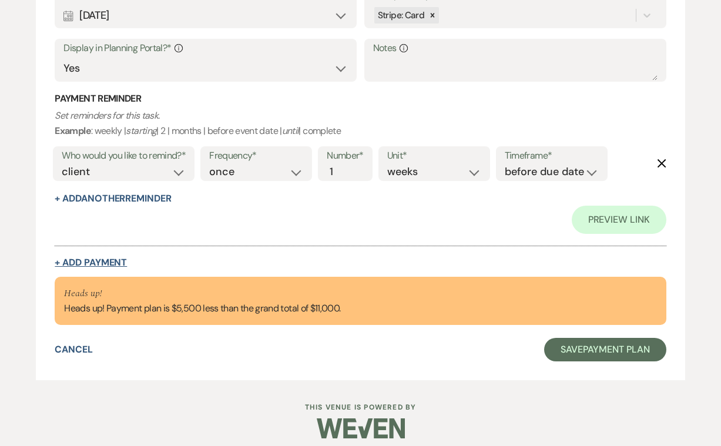
click at [115, 258] on button "+ Add Payment" at bounding box center [91, 262] width 72 height 9
select select "2"
select select "flat"
select select "true"
select select "client"
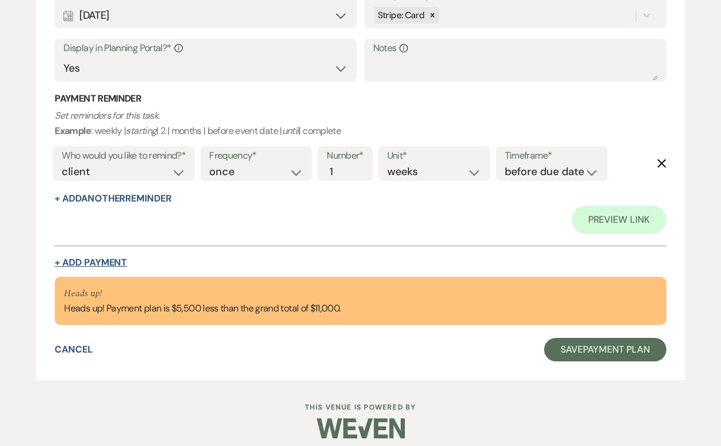
select select "weeks"
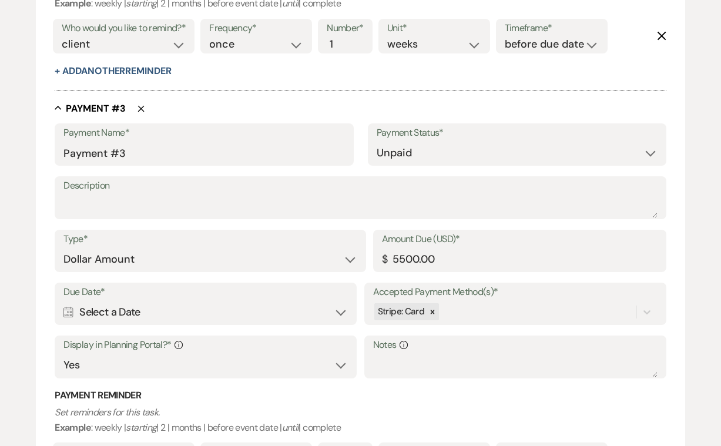
scroll to position [1082, 0]
click at [121, 195] on textarea "Description" at bounding box center [360, 207] width 594 height 24
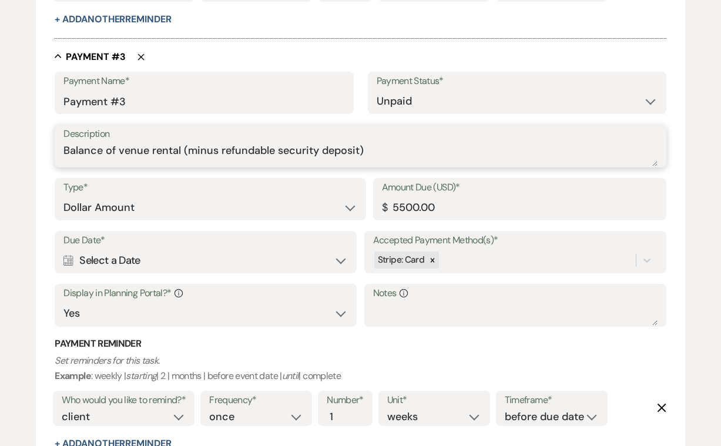
scroll to position [1139, 0]
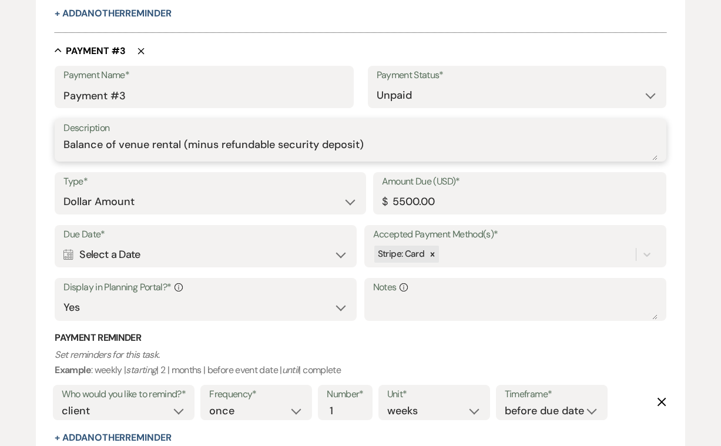
type textarea "Balance of venue rental (minus refundable security deposit)"
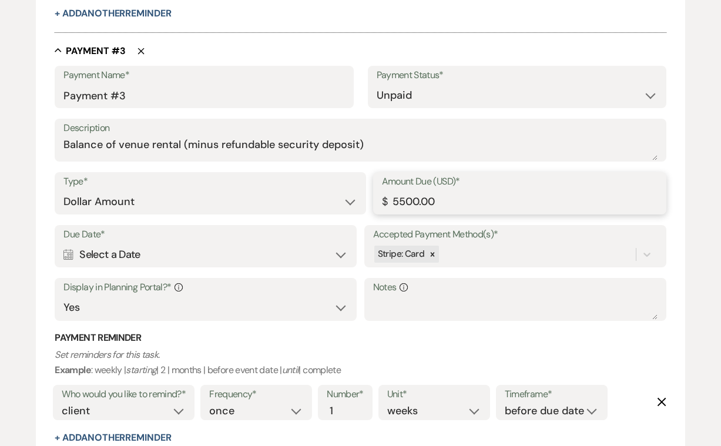
click at [399, 190] on input "5500.00" at bounding box center [520, 201] width 276 height 23
type input "4000.00"
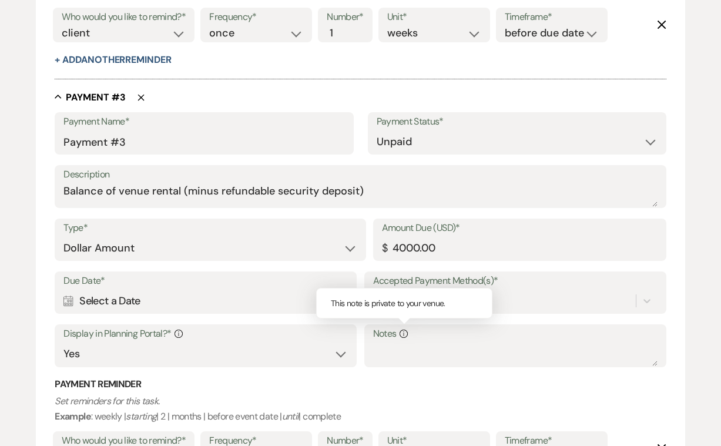
scroll to position [1082, 0]
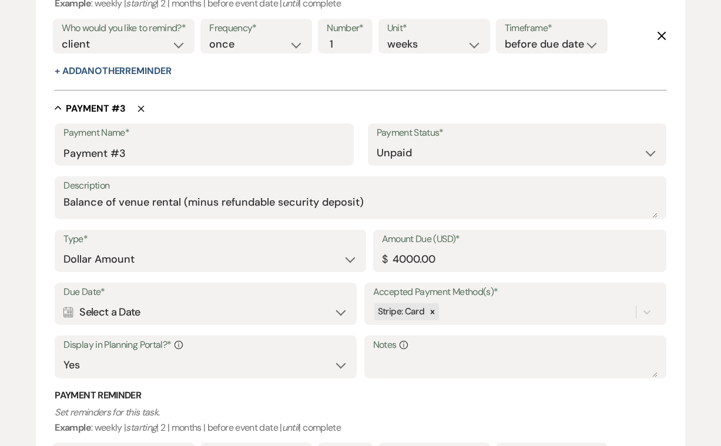
click at [340, 302] on div "Calendar Select a Date Expand" at bounding box center [205, 312] width 284 height 23
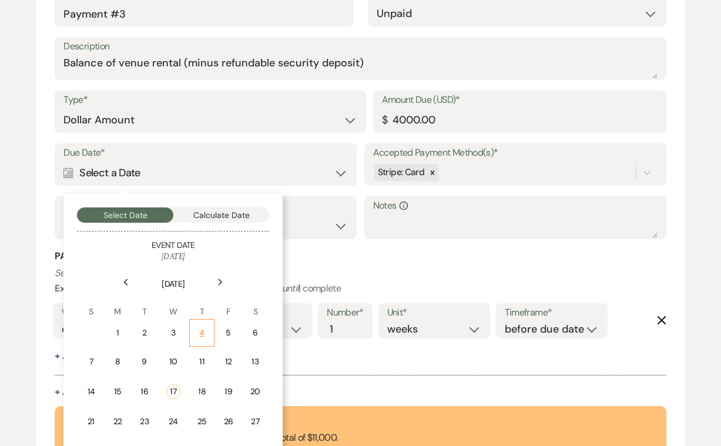
scroll to position [1225, 0]
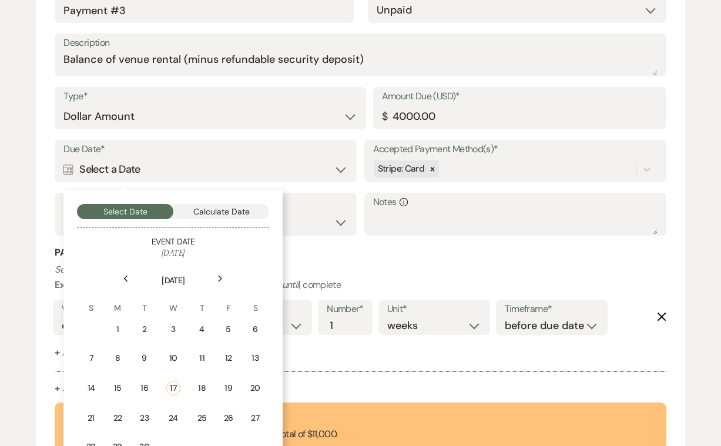
click at [219, 275] on icon "Next" at bounding box center [220, 278] width 6 height 7
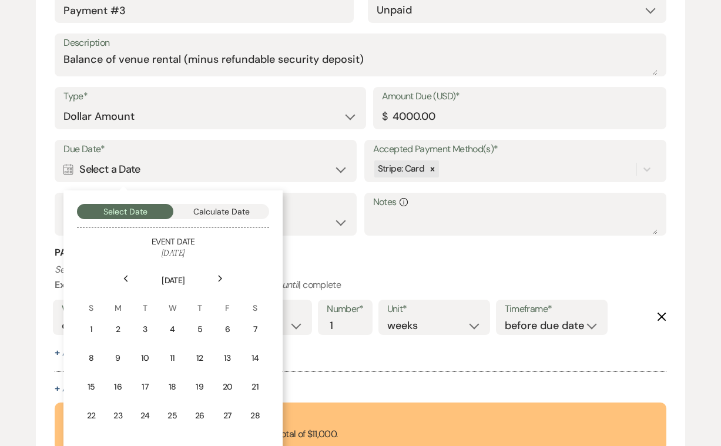
click at [219, 275] on icon "Next" at bounding box center [220, 278] width 6 height 7
click at [168, 352] on div "10" at bounding box center [173, 358] width 11 height 12
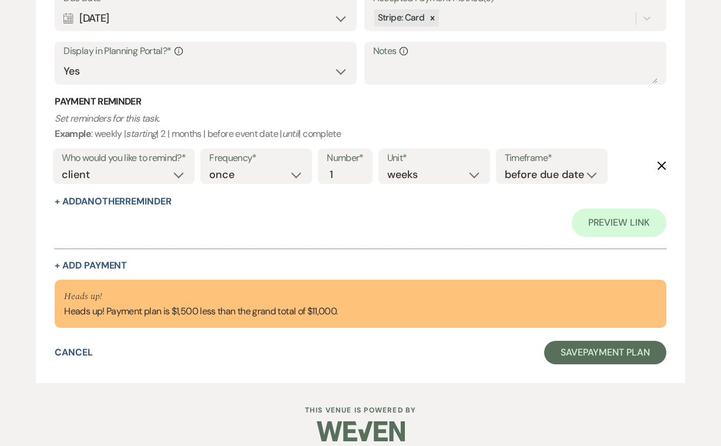
scroll to position [1431, 0]
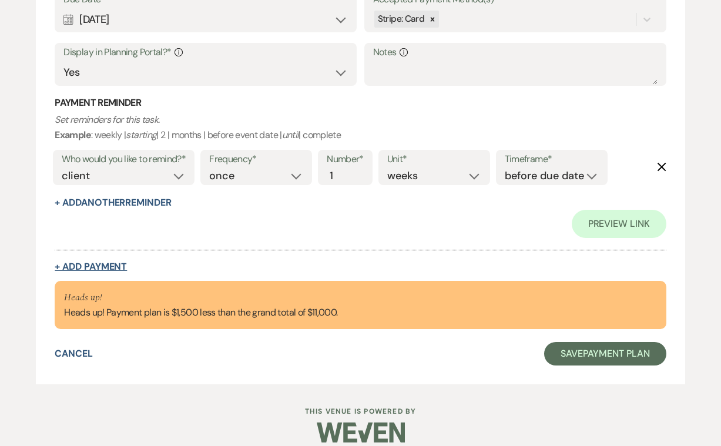
click at [113, 262] on button "+ Add Payment" at bounding box center [91, 266] width 72 height 9
select select "2"
select select "flat"
select select "true"
select select "client"
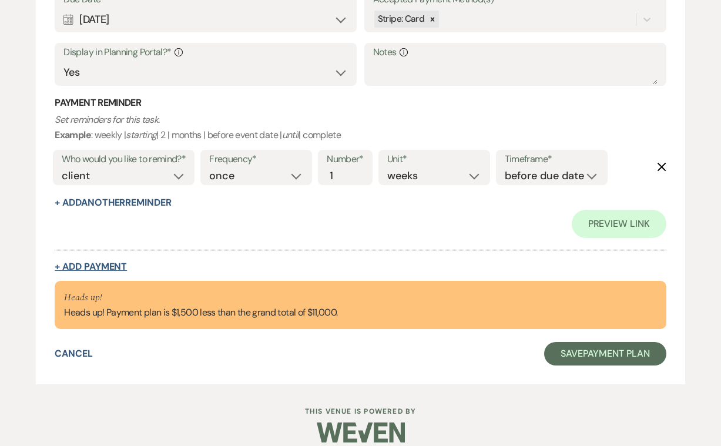
select select "weeks"
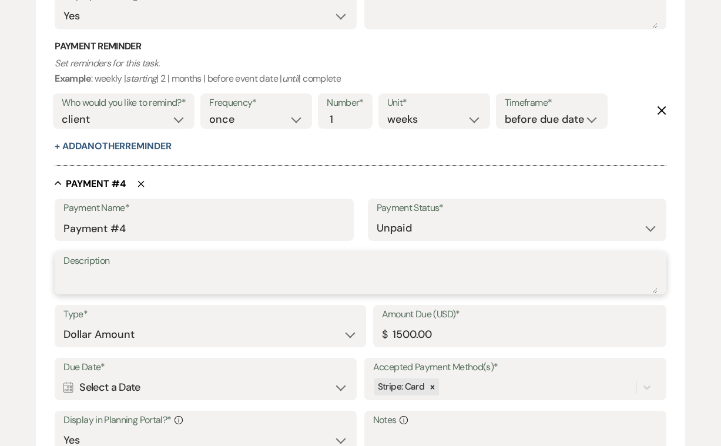
click at [109, 270] on textarea "Description" at bounding box center [360, 282] width 594 height 24
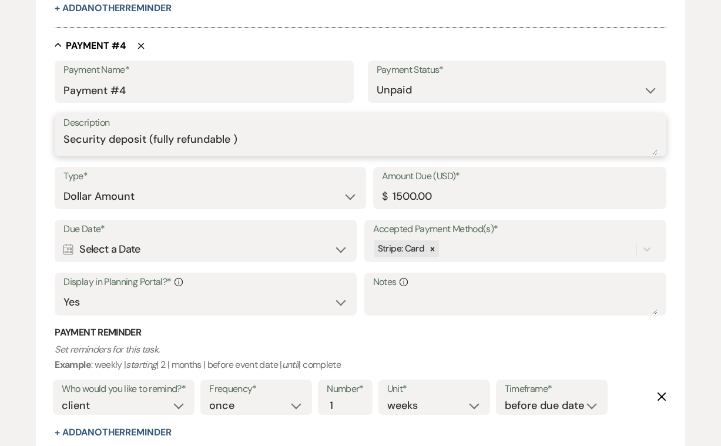
scroll to position [1580, 0]
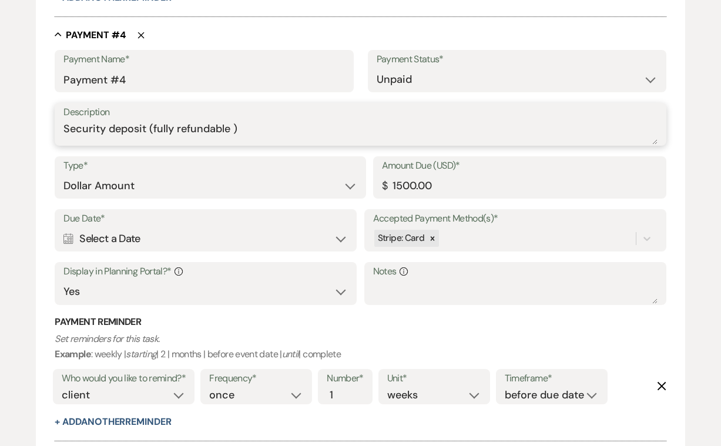
type textarea "Security deposit (fully refundable )"
click at [105, 227] on div "Calendar Select a Date Expand" at bounding box center [205, 238] width 284 height 23
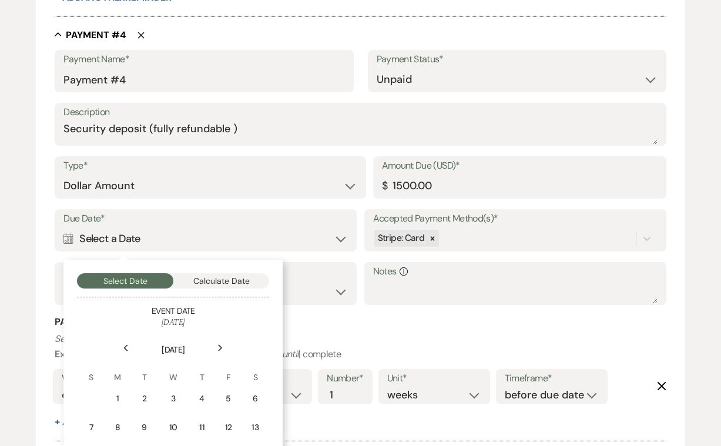
click at [216, 338] on div "Next" at bounding box center [220, 347] width 19 height 19
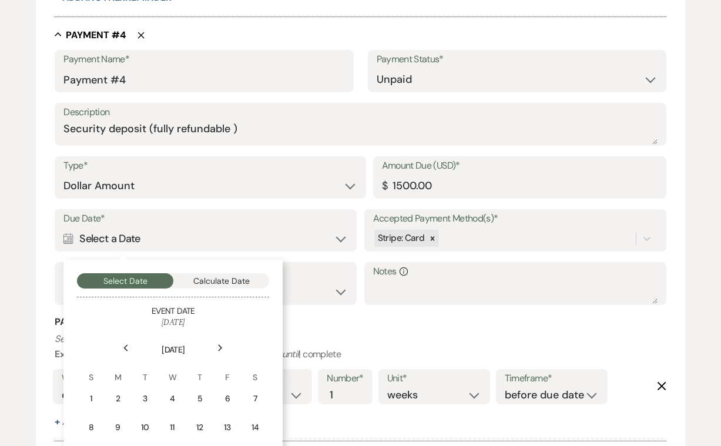
click at [216, 338] on div "Next" at bounding box center [220, 347] width 19 height 19
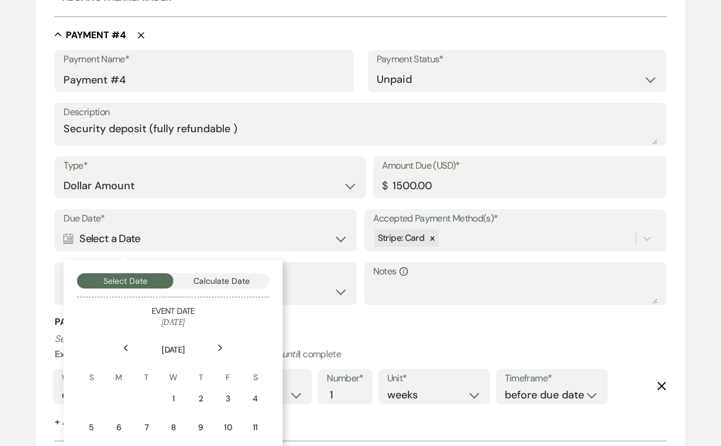
click at [216, 338] on div "Next" at bounding box center [220, 347] width 19 height 19
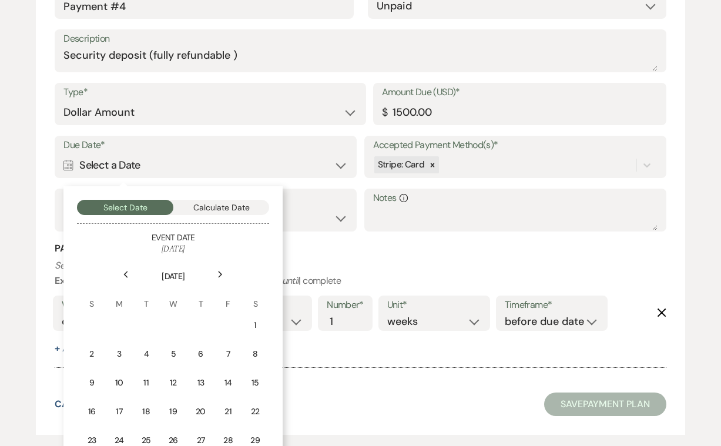
scroll to position [1664, 0]
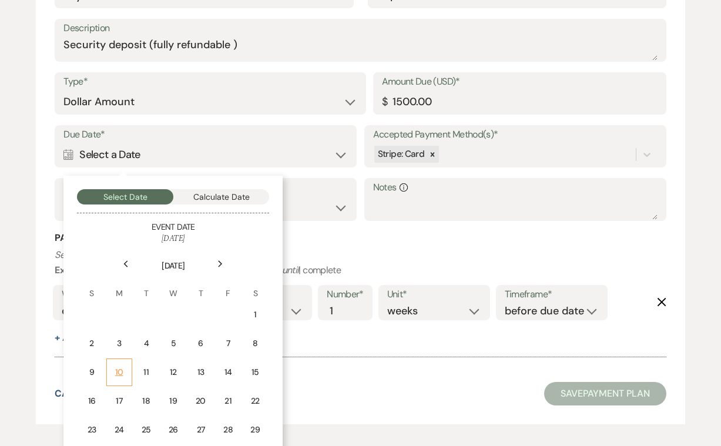
click at [120, 366] on div "10" at bounding box center [119, 372] width 11 height 12
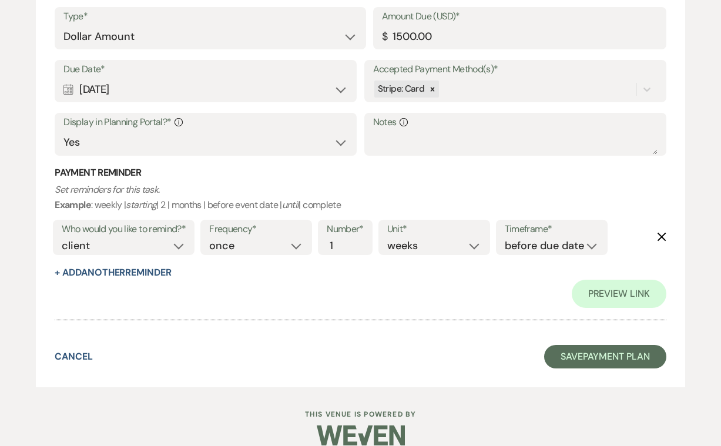
scroll to position [1813, 0]
click at [585, 346] on button "Save Payment Plan" at bounding box center [605, 358] width 122 height 24
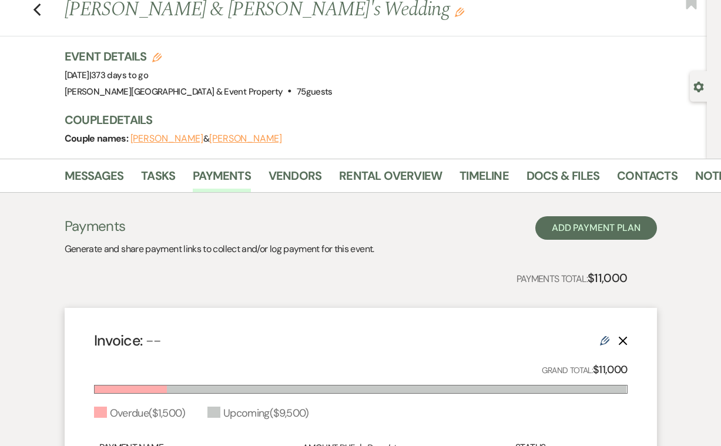
scroll to position [33, 0]
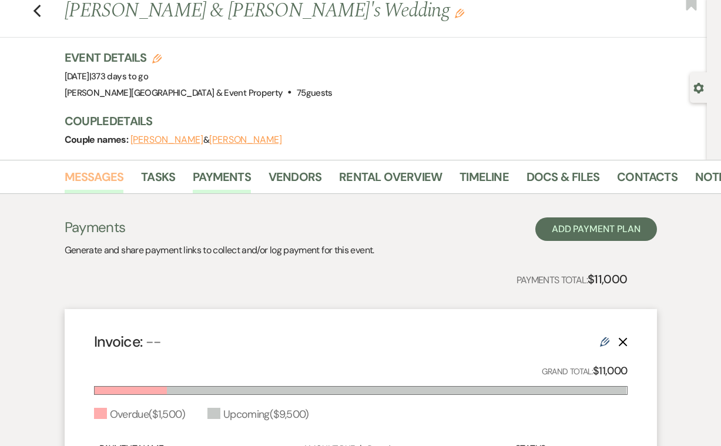
click at [107, 176] on link "Messages" at bounding box center [94, 180] width 59 height 26
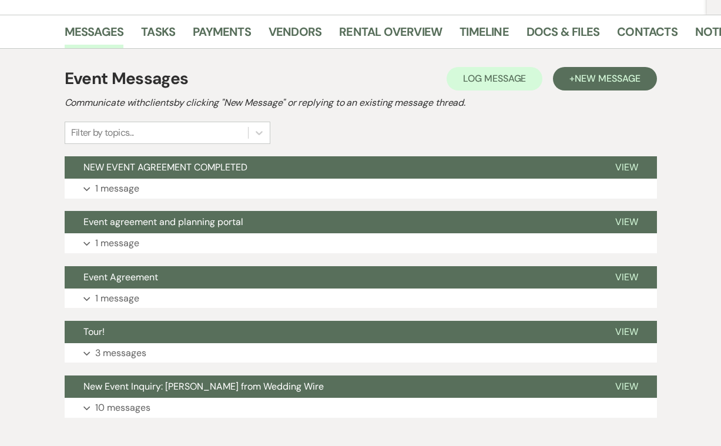
scroll to position [180, 0]
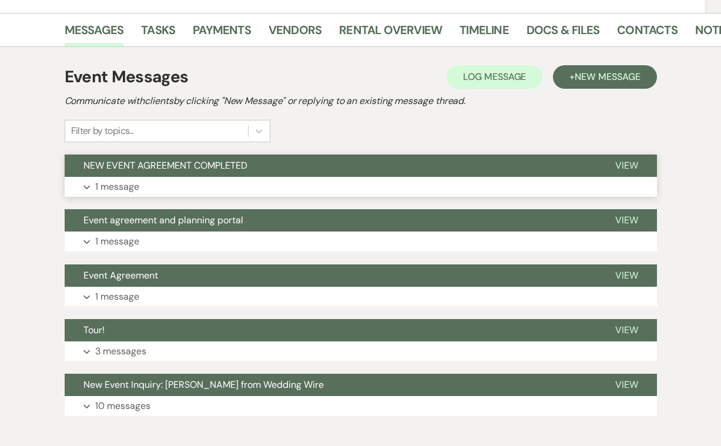
click at [136, 186] on p "1 message" at bounding box center [117, 186] width 44 height 15
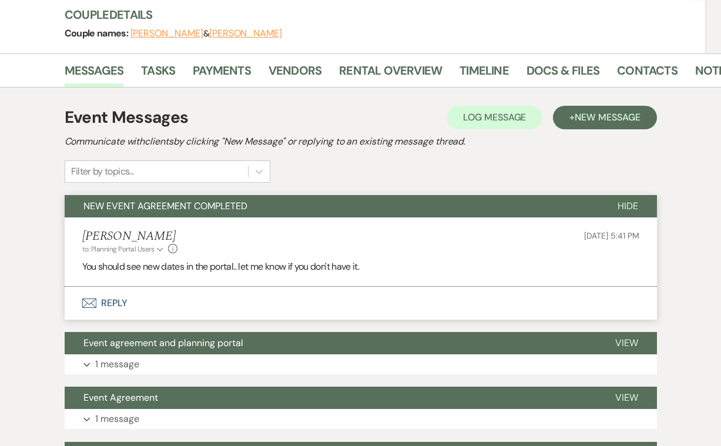
scroll to position [120, 0]
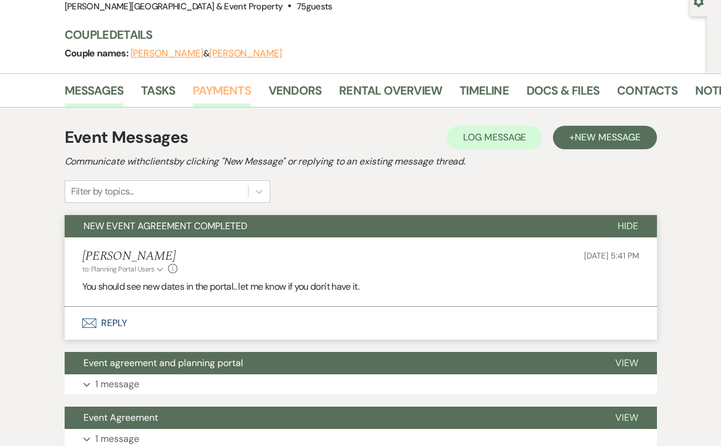
click at [233, 87] on link "Payments" at bounding box center [222, 94] width 58 height 26
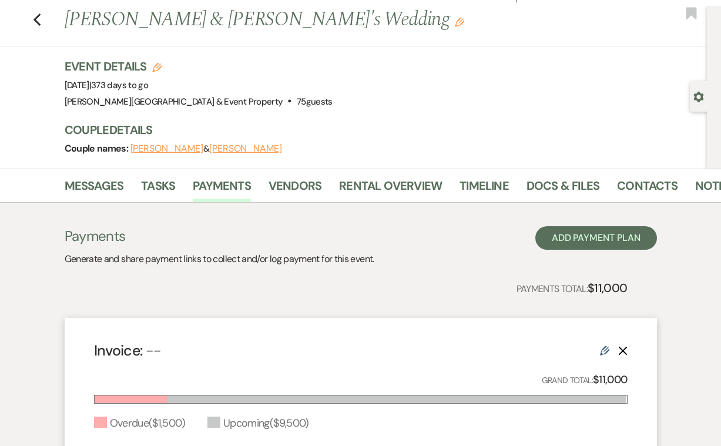
scroll to position [23, 0]
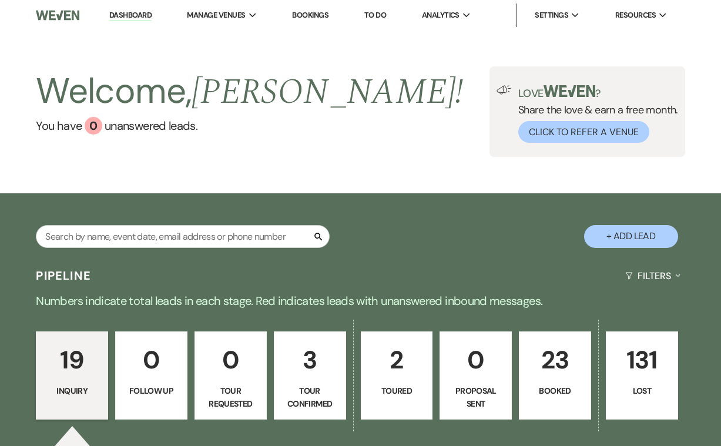
click at [321, 12] on link "Bookings" at bounding box center [310, 15] width 36 height 10
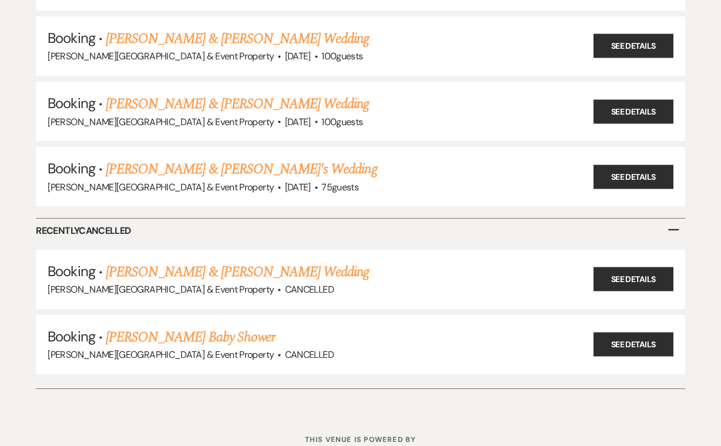
scroll to position [538, 0]
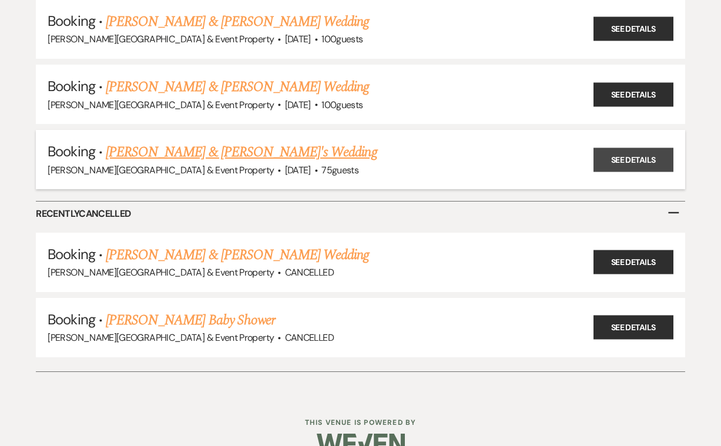
click at [635, 148] on link "See Details" at bounding box center [634, 160] width 80 height 24
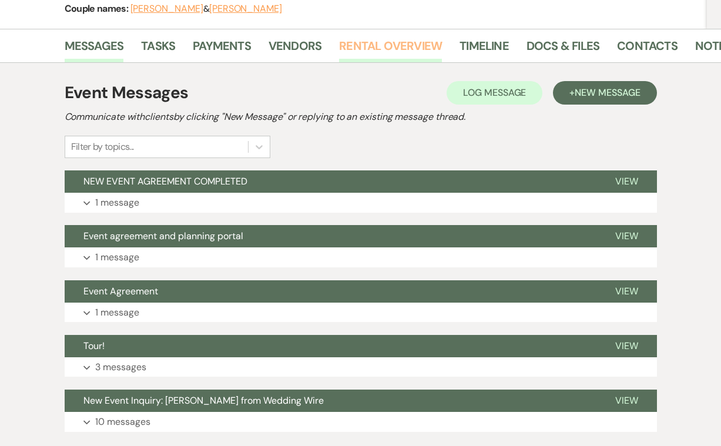
scroll to position [172, 0]
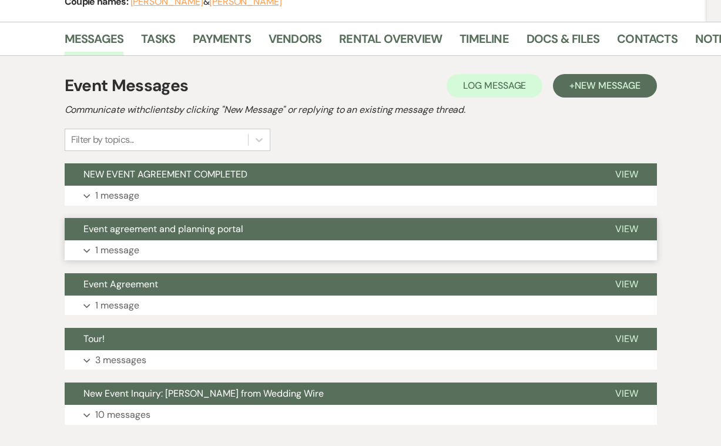
click at [116, 250] on p "1 message" at bounding box center [117, 250] width 44 height 15
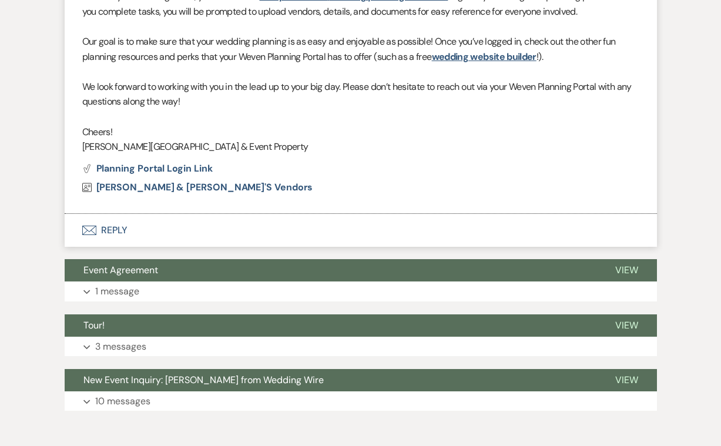
scroll to position [631, 0]
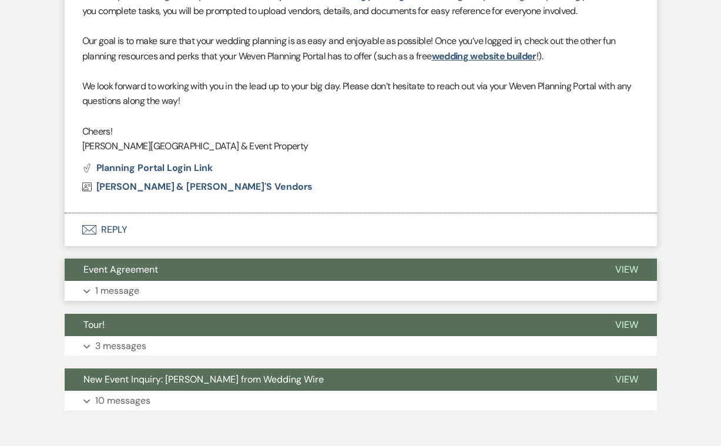
click at [146, 284] on button "Expand 1 message" at bounding box center [361, 291] width 592 height 20
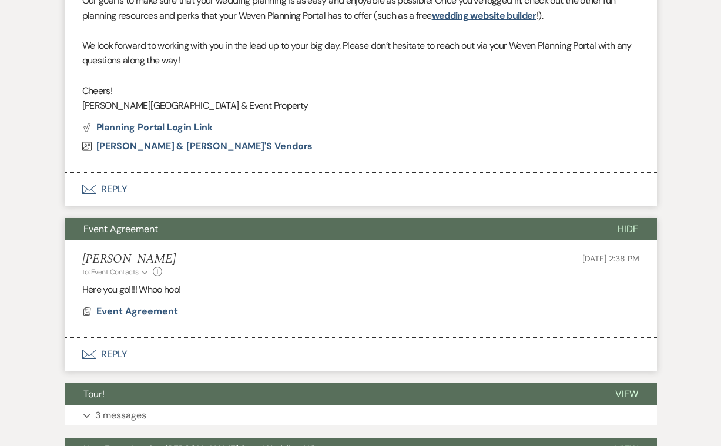
scroll to position [673, 0]
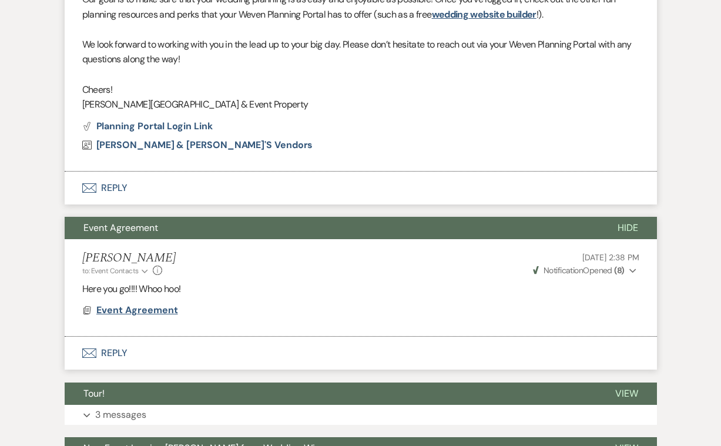
click at [142, 304] on span "Event Agreement" at bounding box center [137, 310] width 82 height 12
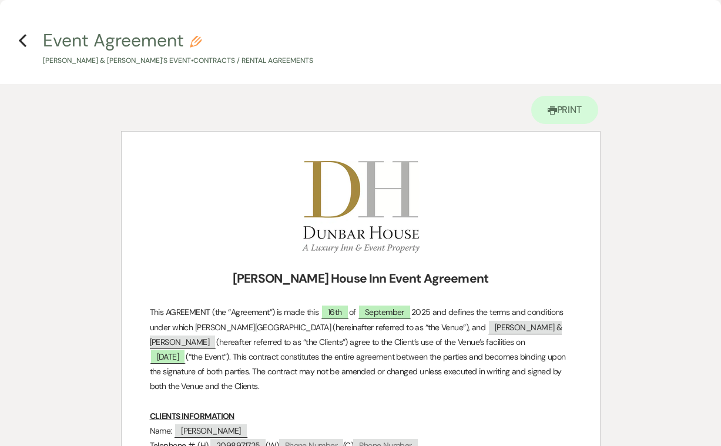
scroll to position [0, 0]
